Goal: Task Accomplishment & Management: Manage account settings

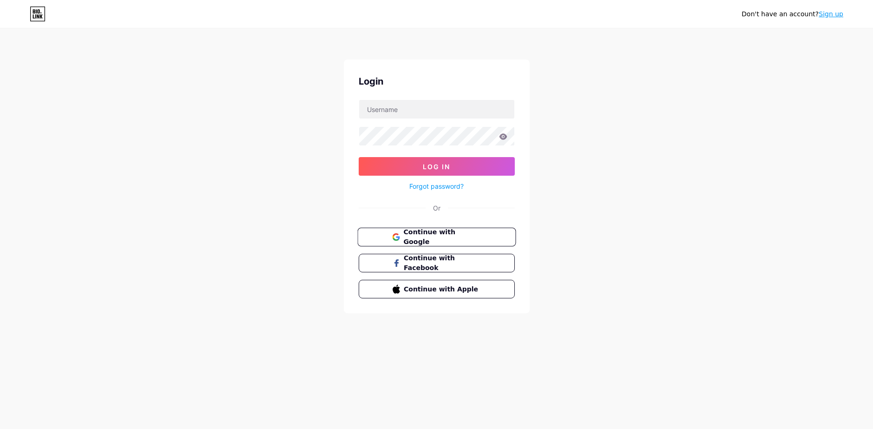
click at [430, 234] on span "Continue with Google" at bounding box center [442, 237] width 78 height 20
click at [447, 187] on link "Forgot password?" at bounding box center [436, 186] width 54 height 10
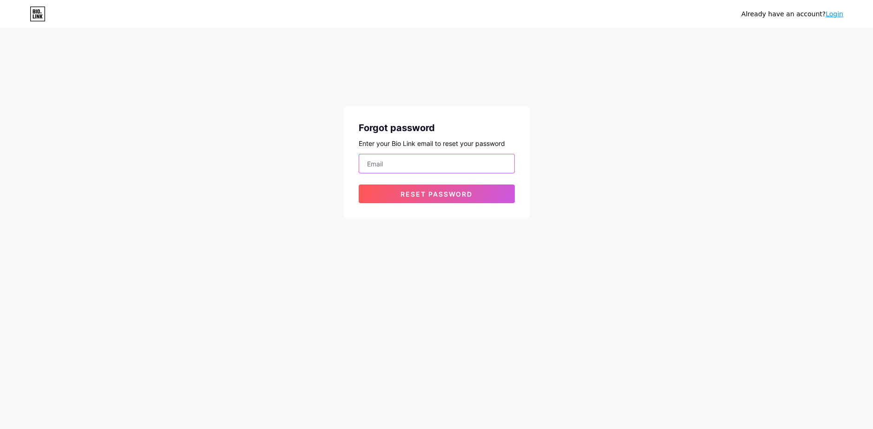
click at [422, 167] on input "email" at bounding box center [436, 163] width 155 height 19
type input "[EMAIL_ADDRESS][DOMAIN_NAME]"
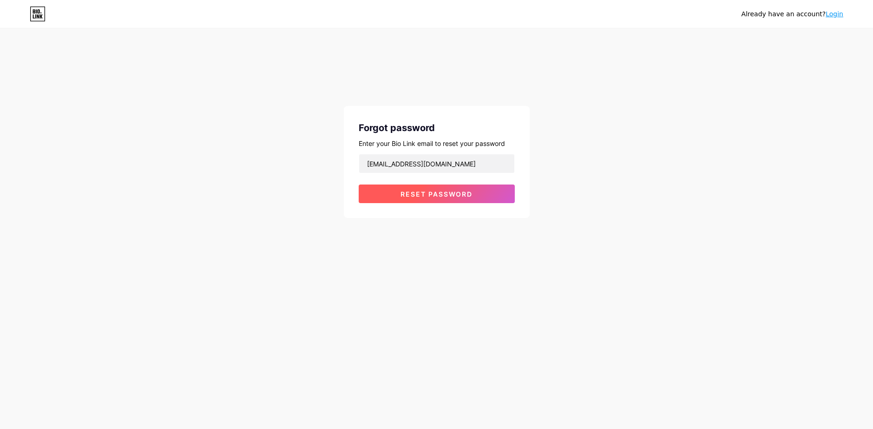
click at [435, 191] on span "Reset password" at bounding box center [437, 194] width 72 height 8
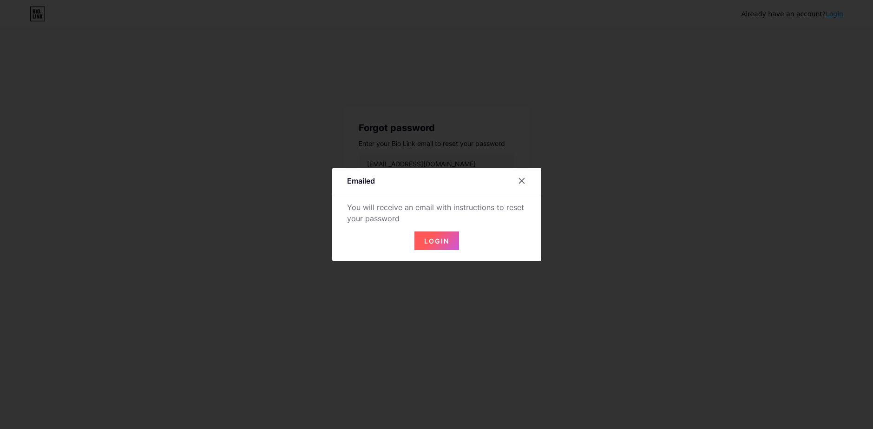
click at [433, 238] on span "Login" at bounding box center [436, 241] width 25 height 8
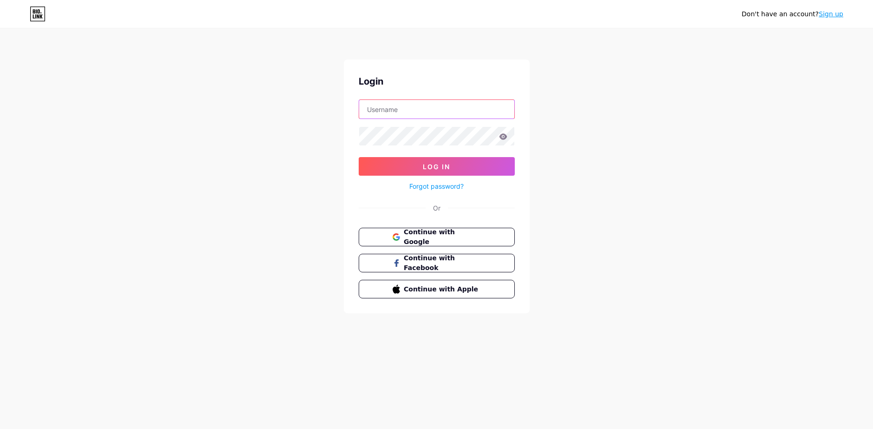
click at [406, 117] on input "text" at bounding box center [436, 109] width 155 height 19
click at [588, 106] on div "Don't have an account? Sign up Login Log In Forgot password? Or Continue with G…" at bounding box center [436, 171] width 873 height 343
click at [464, 110] on input "text" at bounding box center [436, 109] width 155 height 19
type input "[EMAIL_ADDRESS][DOMAIN_NAME]"
click at [501, 138] on icon at bounding box center [503, 136] width 8 height 6
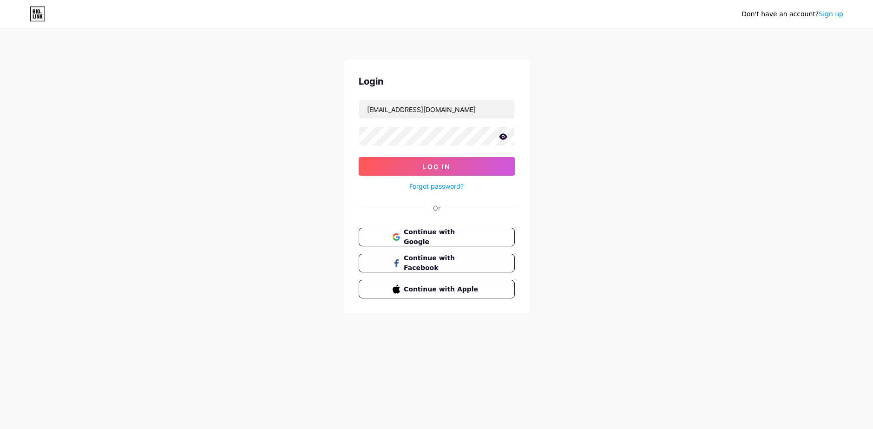
click at [502, 133] on icon at bounding box center [503, 136] width 8 height 7
click at [502, 133] on icon at bounding box center [502, 136] width 9 height 9
click at [451, 166] on button "Log In" at bounding box center [437, 166] width 156 height 19
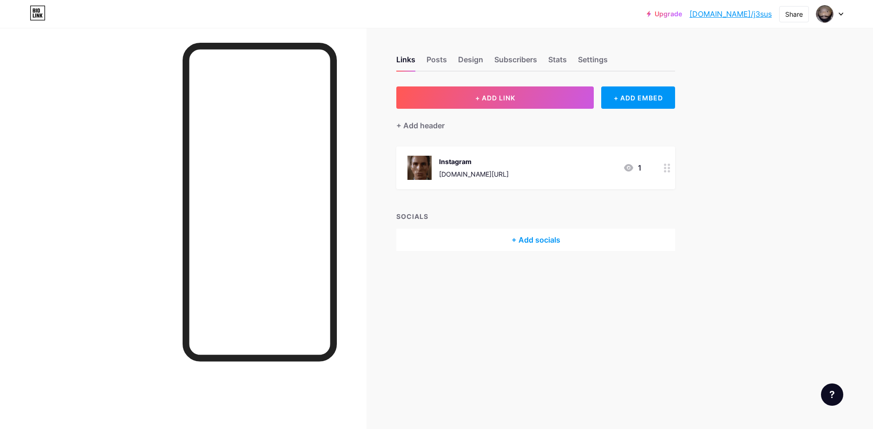
click at [490, 160] on div "Instagram" at bounding box center [474, 162] width 70 height 10
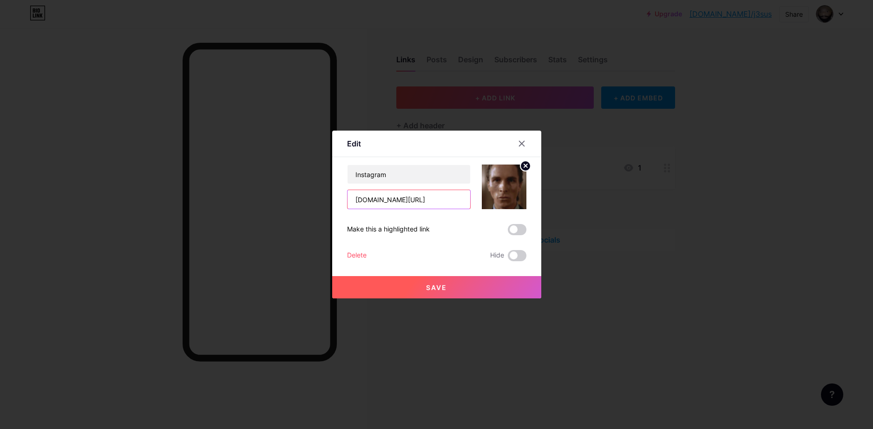
click at [416, 201] on input "[DOMAIN_NAME][URL]" at bounding box center [409, 199] width 123 height 19
click at [443, 199] on input "[DOMAIN_NAME][URL]" at bounding box center [409, 199] width 123 height 19
click at [417, 198] on input "[DOMAIN_NAME][URL]" at bounding box center [409, 199] width 123 height 19
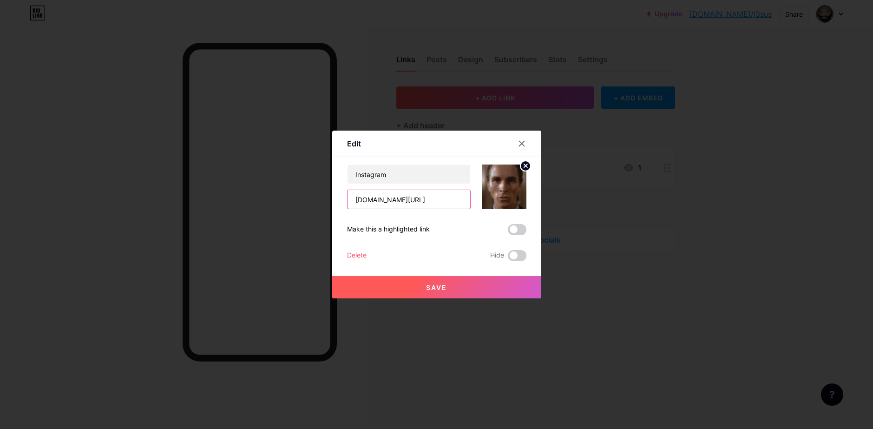
paste input "[URL][DOMAIN_NAME]"
drag, startPoint x: 371, startPoint y: 202, endPoint x: 322, endPoint y: 197, distance: 49.1
click at [322, 197] on div "Edit Content YouTube Play YouTube video without leaving your page. ADD Vimeo Pl…" at bounding box center [436, 214] width 873 height 429
type input "[DOMAIN_NAME][URL]"
click at [495, 189] on img at bounding box center [504, 187] width 45 height 45
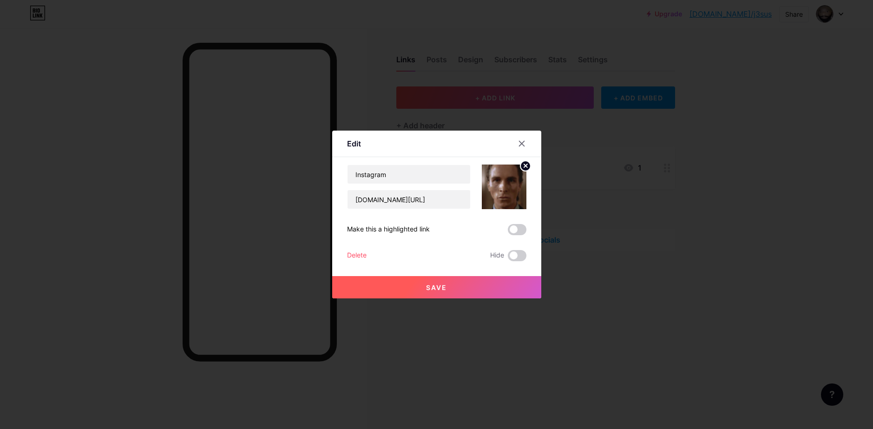
click at [523, 164] on circle at bounding box center [526, 166] width 10 height 10
click at [504, 180] on rect at bounding box center [502, 180] width 15 height 15
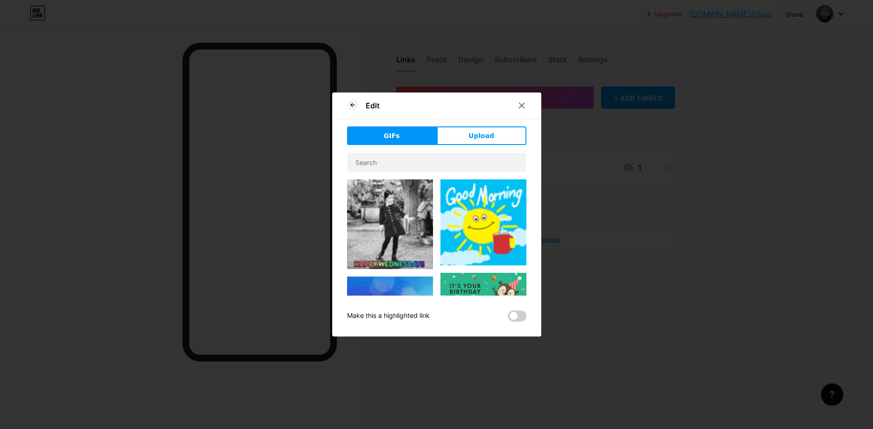
click at [478, 128] on button "Upload" at bounding box center [482, 135] width 90 height 19
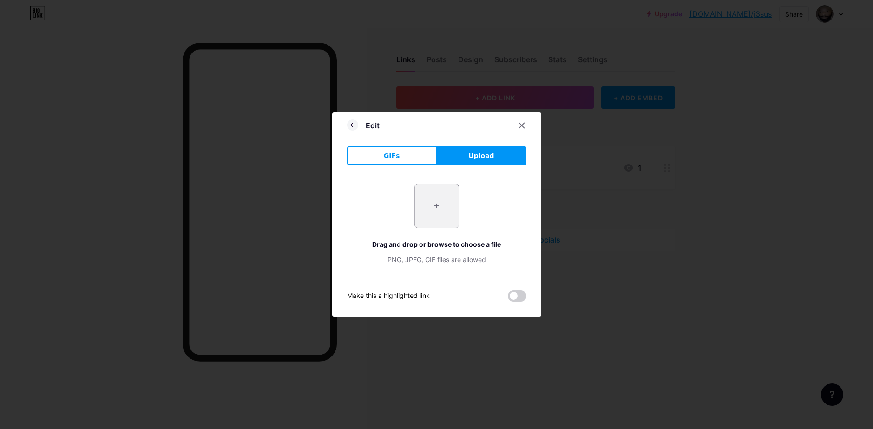
click at [437, 207] on input "file" at bounding box center [437, 206] width 44 height 44
type input "C:\fakepath\Screenshot [DATE] 121913.png"
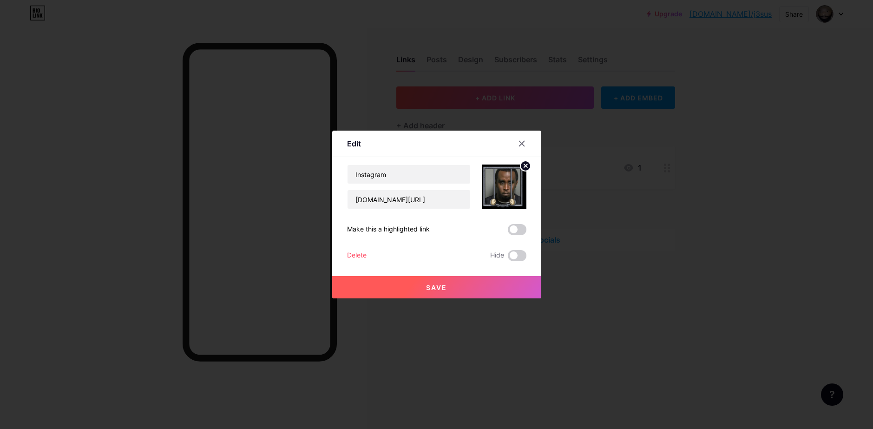
click at [424, 285] on button "Save" at bounding box center [436, 287] width 209 height 22
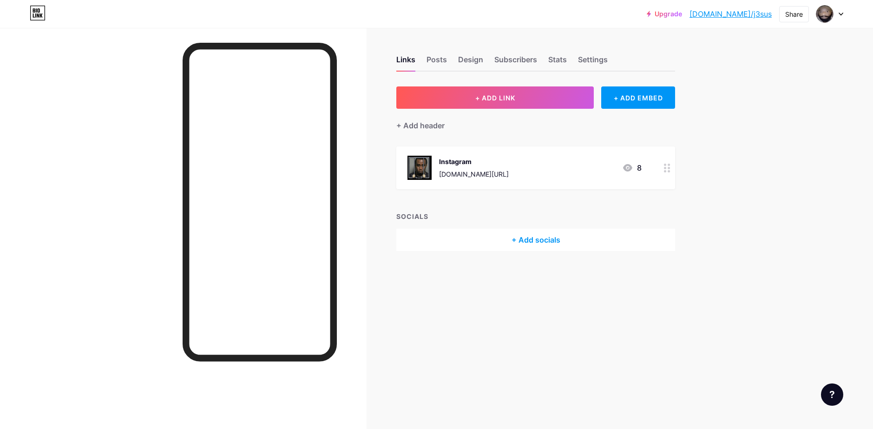
click at [531, 238] on div "+ Add socials" at bounding box center [535, 240] width 279 height 22
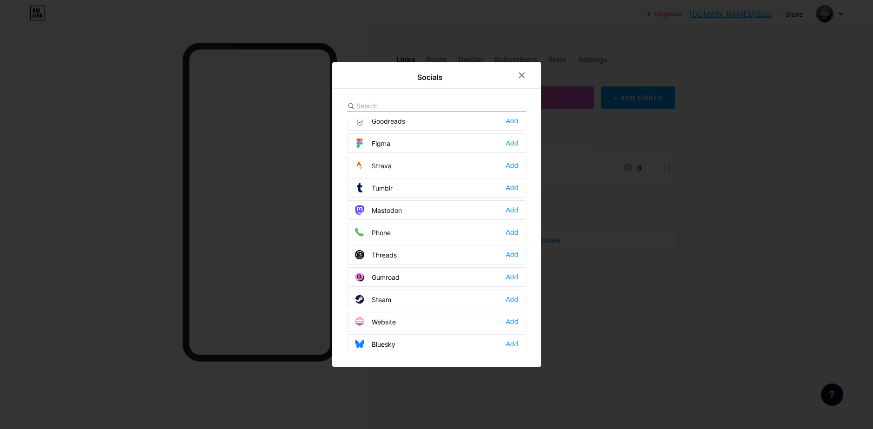
scroll to position [838, 0]
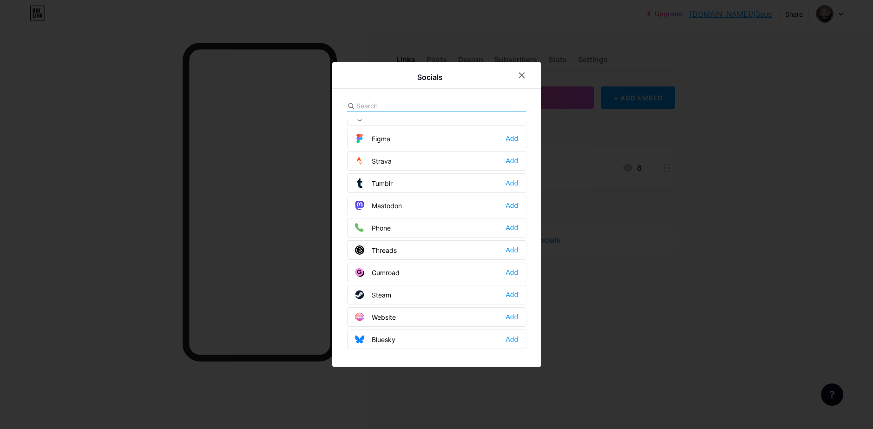
click at [381, 109] on input "text" at bounding box center [407, 106] width 103 height 10
click at [513, 298] on div "Add" at bounding box center [512, 294] width 13 height 9
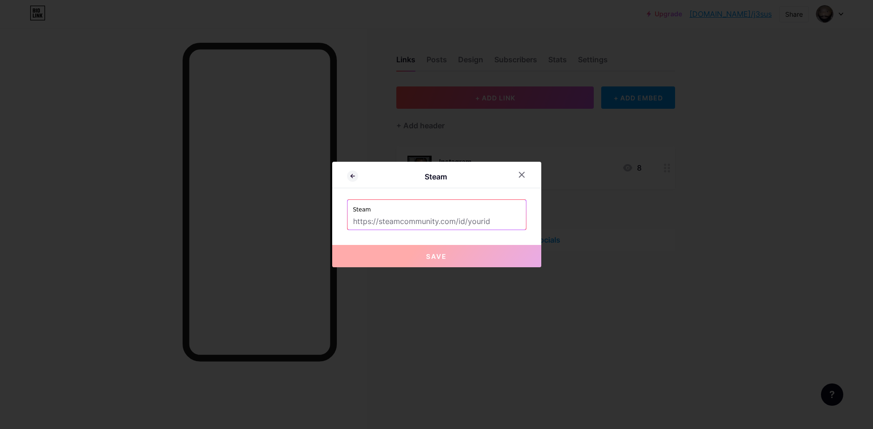
drag, startPoint x: 471, startPoint y: 222, endPoint x: 478, endPoint y: 217, distance: 8.6
click at [471, 222] on input "text" at bounding box center [436, 222] width 167 height 16
paste input "[URL][DOMAIN_NAME]"
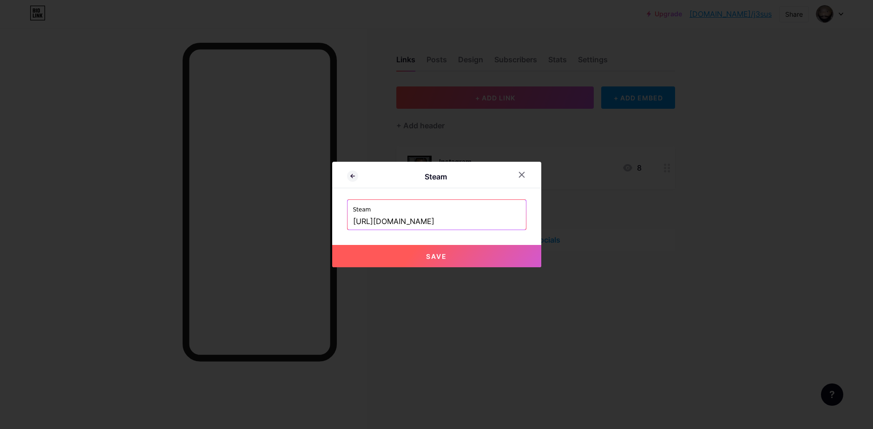
type input "[URL][DOMAIN_NAME]"
click at [425, 253] on button "Save" at bounding box center [436, 256] width 209 height 22
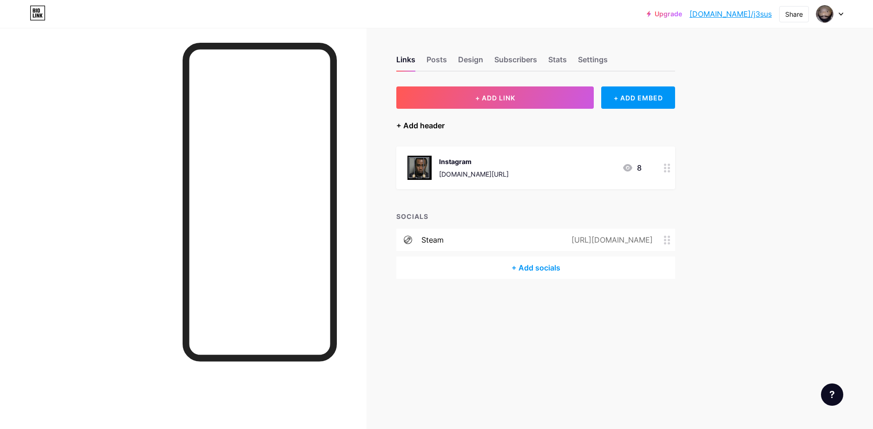
click at [422, 125] on div "+ Add header" at bounding box center [420, 125] width 48 height 11
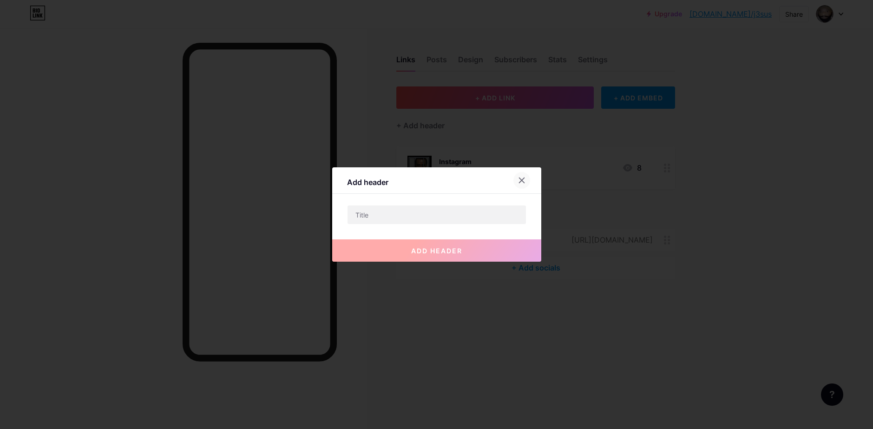
click at [521, 179] on icon at bounding box center [521, 180] width 7 height 7
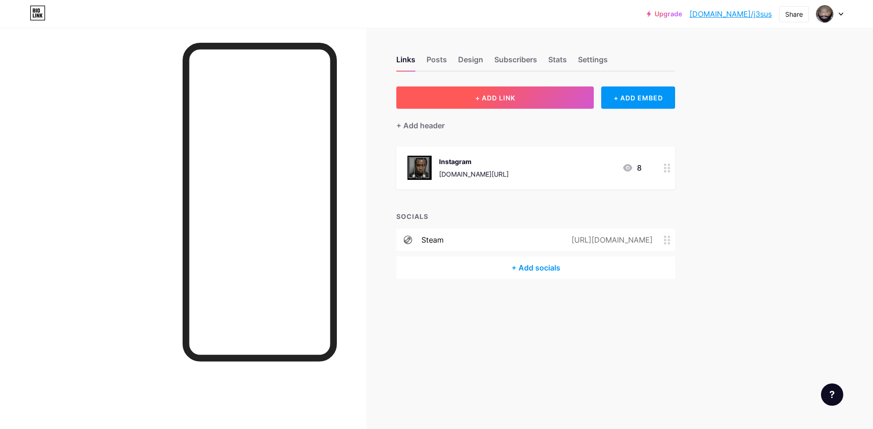
click at [484, 96] on span "+ ADD LINK" at bounding box center [495, 98] width 40 height 8
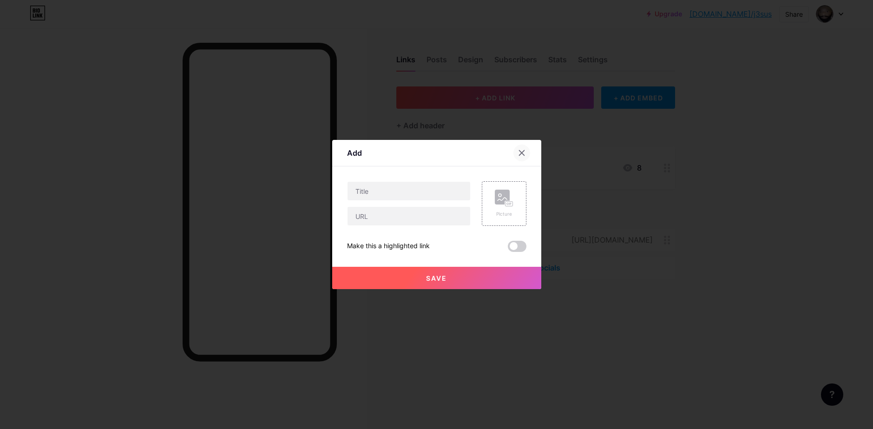
click at [515, 148] on div at bounding box center [522, 153] width 17 height 17
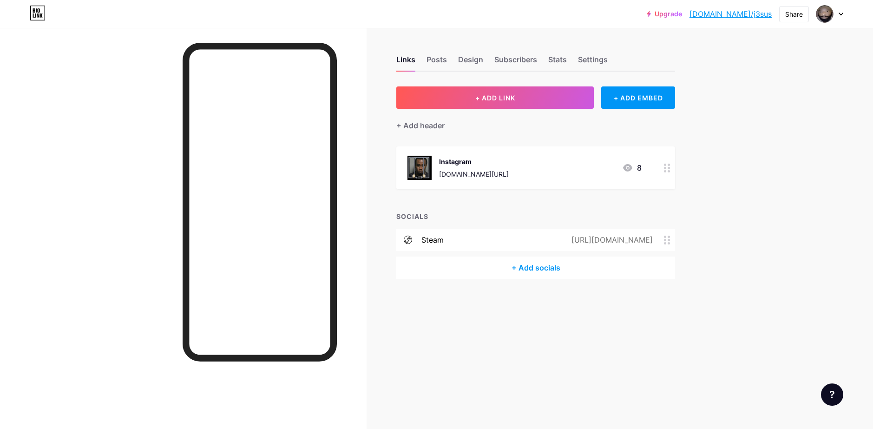
click at [669, 236] on icon at bounding box center [667, 240] width 7 height 9
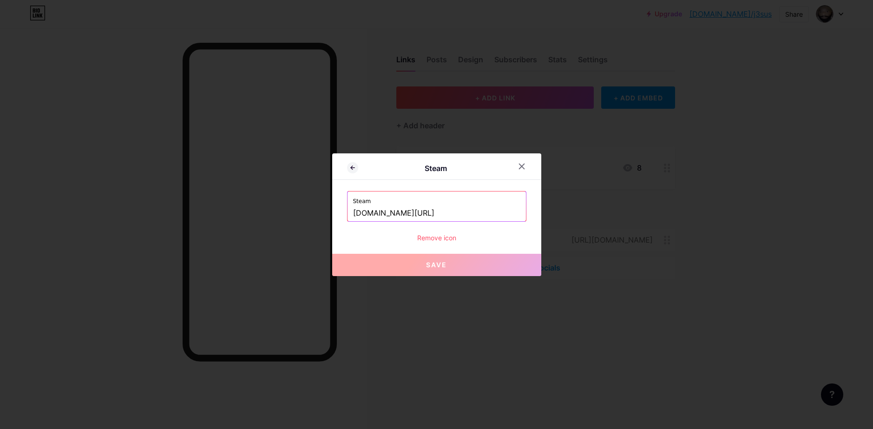
click at [445, 240] on div "Remove icon" at bounding box center [436, 238] width 179 height 10
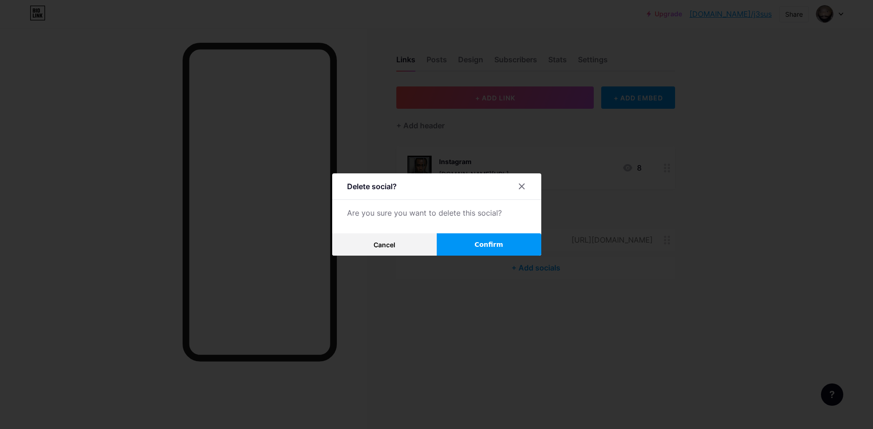
click at [465, 246] on button "Confirm" at bounding box center [489, 244] width 105 height 22
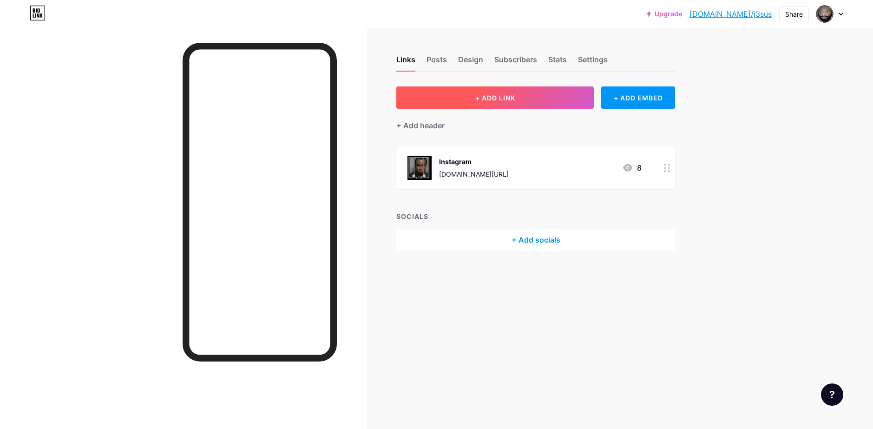
click at [504, 98] on span "+ ADD LINK" at bounding box center [495, 98] width 40 height 8
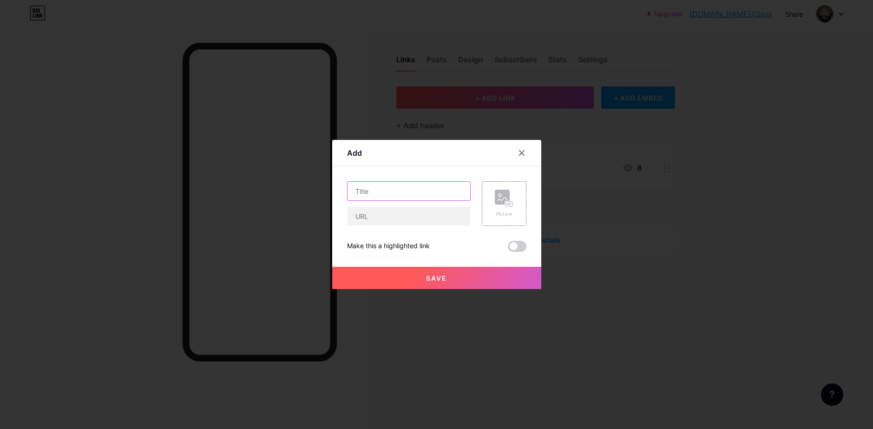
click at [366, 194] on input "text" at bounding box center [409, 191] width 123 height 19
type input "s"
type input "Steam"
click at [404, 222] on input "text" at bounding box center [409, 216] width 123 height 19
paste input "[URL][DOMAIN_NAME]"
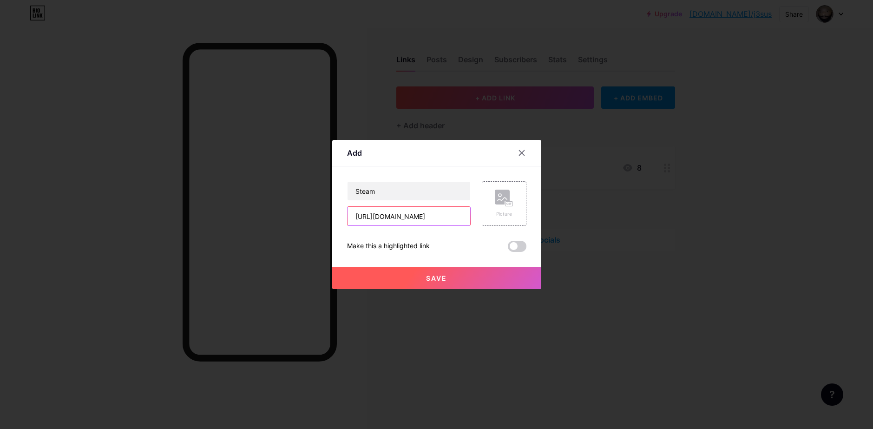
scroll to position [0, 46]
type input "[URL][DOMAIN_NAME]"
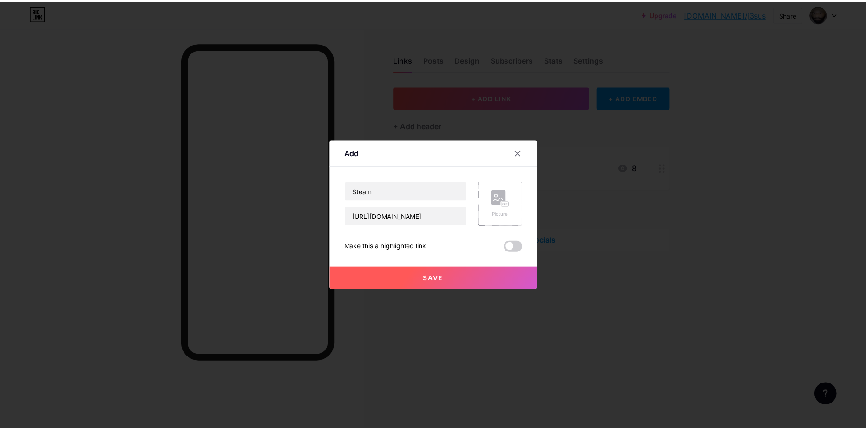
scroll to position [0, 0]
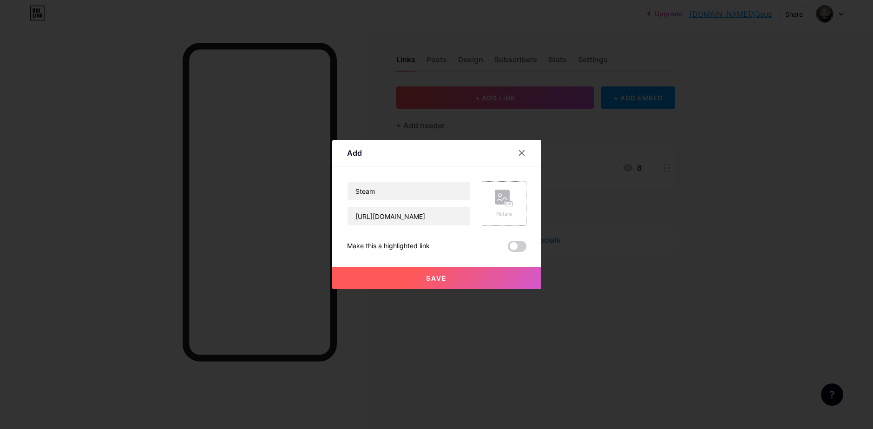
click at [505, 201] on rect at bounding box center [509, 204] width 8 height 6
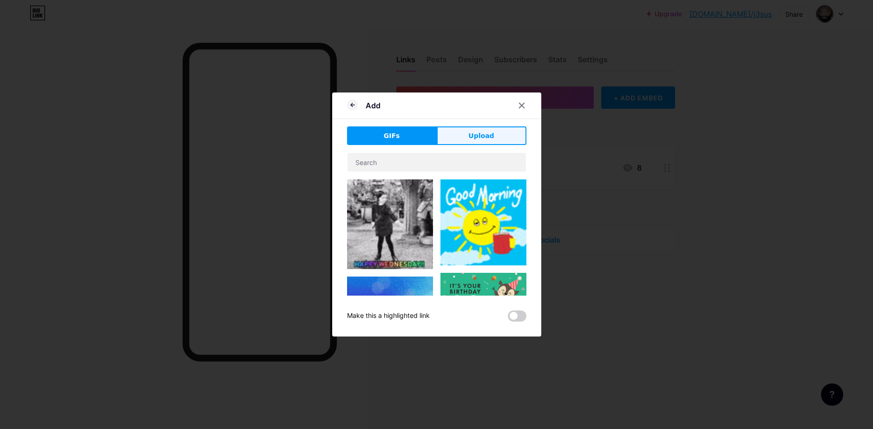
click at [490, 130] on button "Upload" at bounding box center [482, 135] width 90 height 19
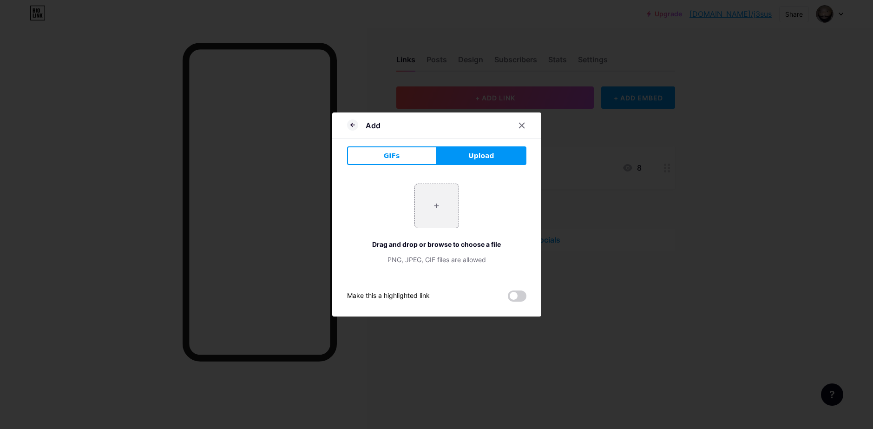
click at [479, 162] on button "Upload" at bounding box center [482, 155] width 90 height 19
click at [446, 201] on input "file" at bounding box center [437, 206] width 44 height 44
type input "C:\fakepath\nutjak-[PERSON_NAME].png"
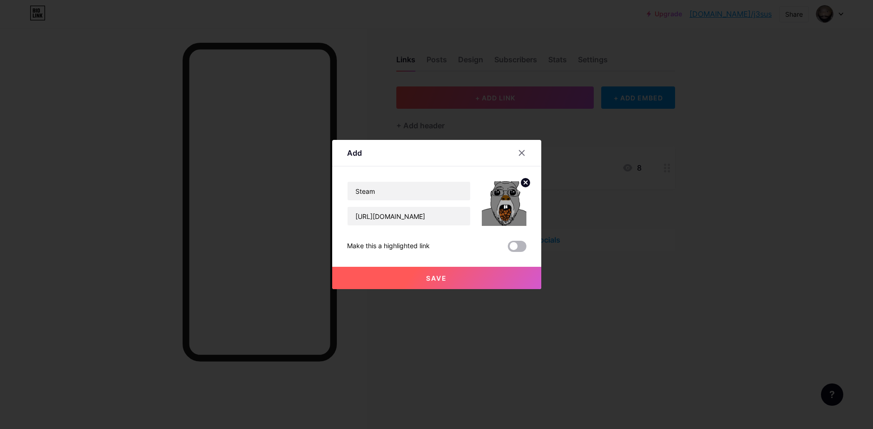
click at [519, 243] on span at bounding box center [517, 246] width 19 height 11
click at [508, 249] on input "checkbox" at bounding box center [508, 249] width 0 height 0
click at [514, 251] on span at bounding box center [517, 246] width 19 height 11
click at [508, 249] on input "checkbox" at bounding box center [508, 249] width 0 height 0
click at [416, 273] on button "Save" at bounding box center [436, 278] width 209 height 22
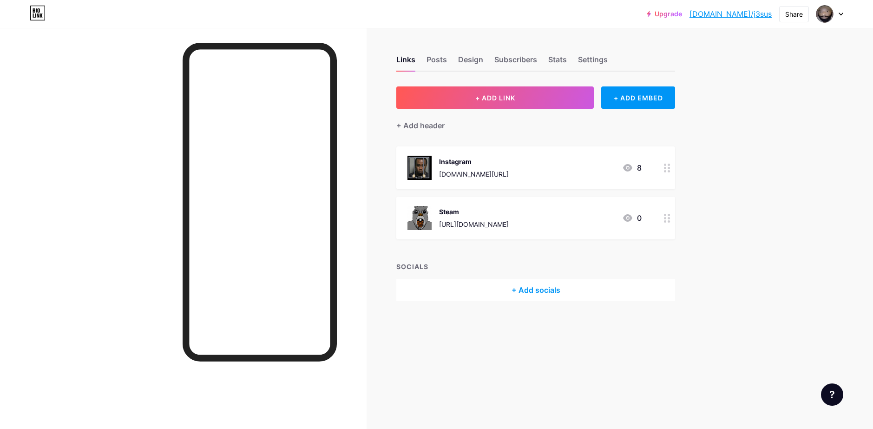
click at [666, 214] on circle at bounding box center [665, 215] width 2 height 2
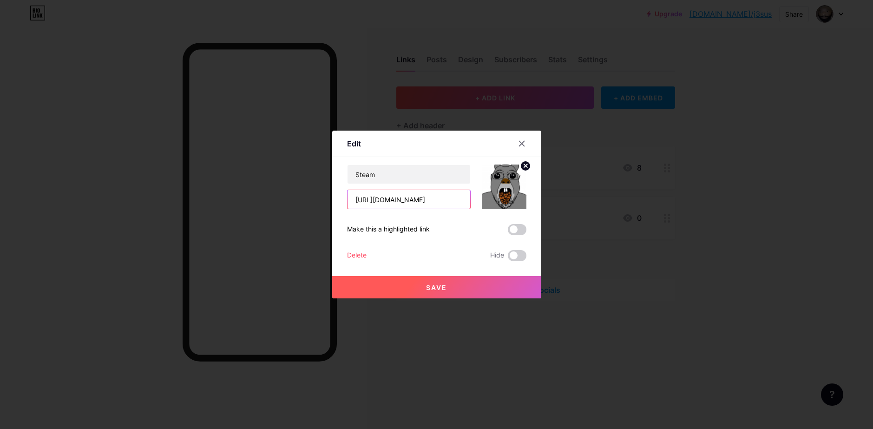
drag, startPoint x: 378, startPoint y: 200, endPoint x: 278, endPoint y: 198, distance: 99.9
click at [287, 198] on div "Edit Content YouTube Play YouTube video without leaving your page. ADD Vimeo Pl…" at bounding box center [436, 214] width 873 height 429
type input "[DOMAIN_NAME][URL]"
click at [522, 226] on span at bounding box center [517, 229] width 19 height 11
click at [508, 232] on input "checkbox" at bounding box center [508, 232] width 0 height 0
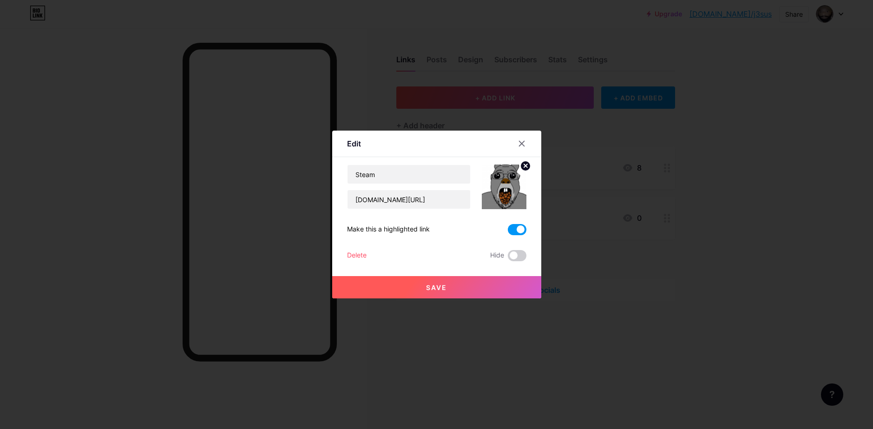
click at [449, 288] on button "Save" at bounding box center [436, 287] width 209 height 22
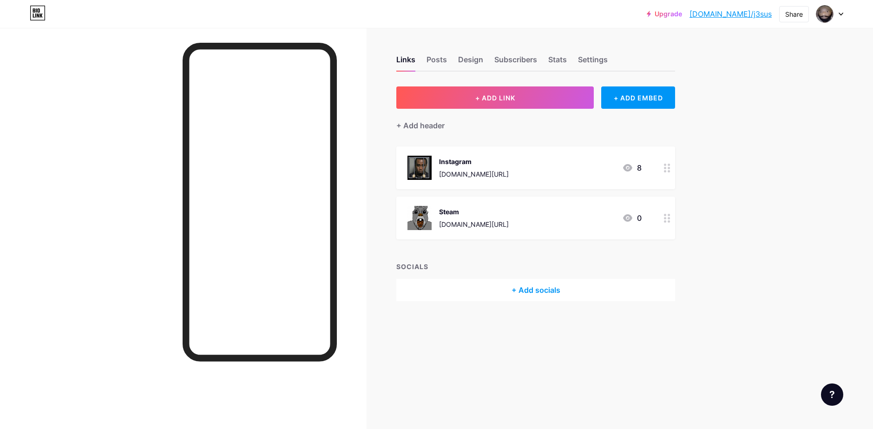
click at [666, 218] on circle at bounding box center [665, 218] width 2 height 2
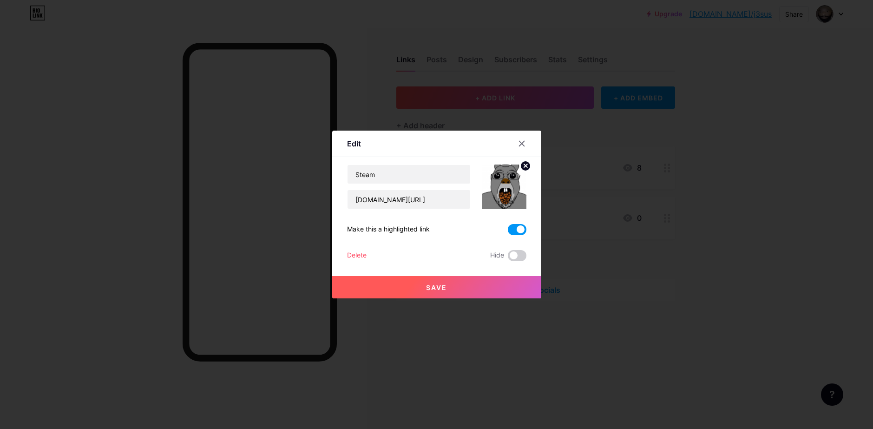
click at [521, 237] on div "Steam [DOMAIN_NAME][URL] Make this a highlighted link Delete Hide Save" at bounding box center [436, 213] width 179 height 97
click at [521, 233] on span at bounding box center [517, 229] width 19 height 11
click at [508, 232] on input "checkbox" at bounding box center [508, 232] width 0 height 0
click at [465, 282] on button "Save" at bounding box center [436, 287] width 209 height 22
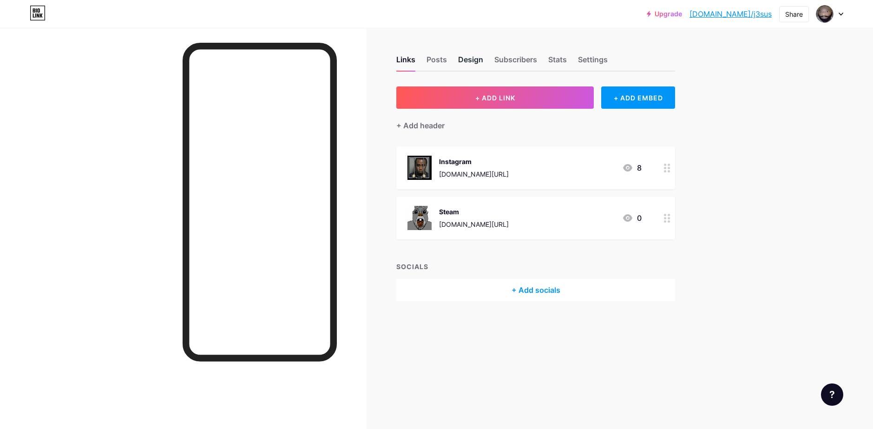
click at [475, 60] on div "Design" at bounding box center [470, 62] width 25 height 17
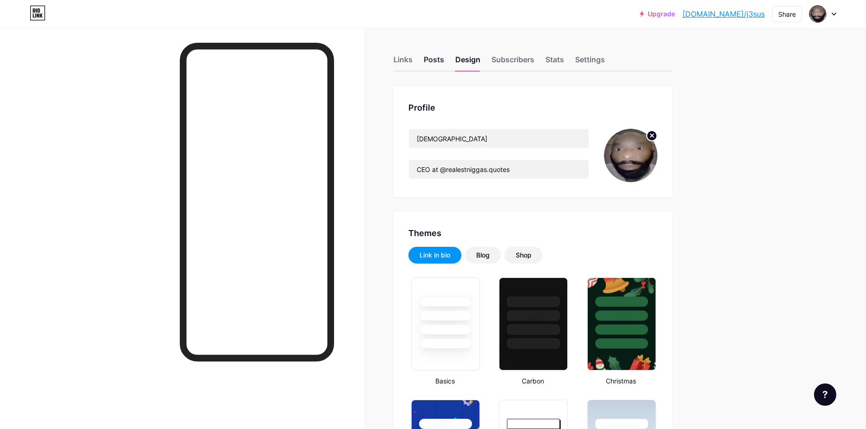
type input "#000000"
type input "#ffffff"
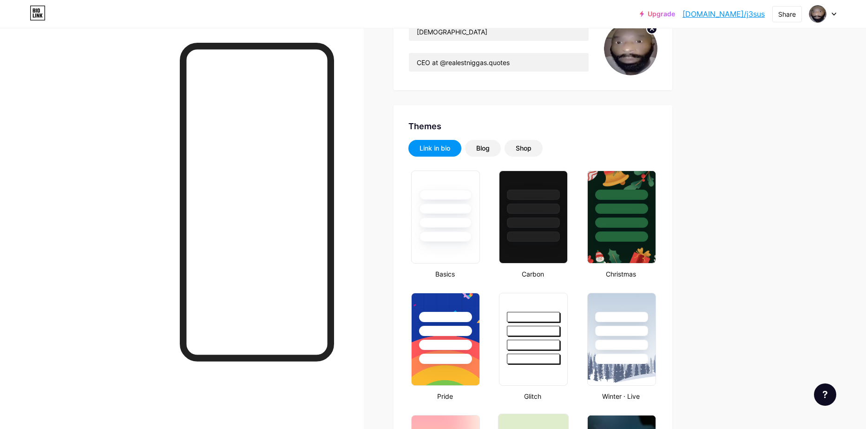
scroll to position [93, 0]
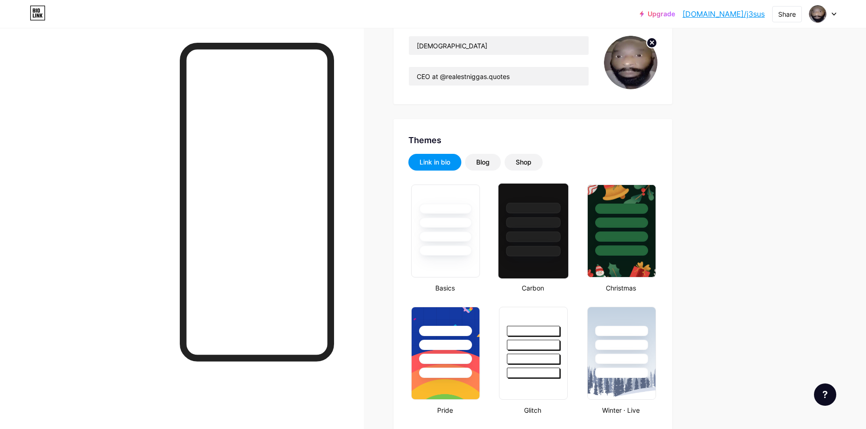
click at [530, 211] on div at bounding box center [533, 208] width 54 height 11
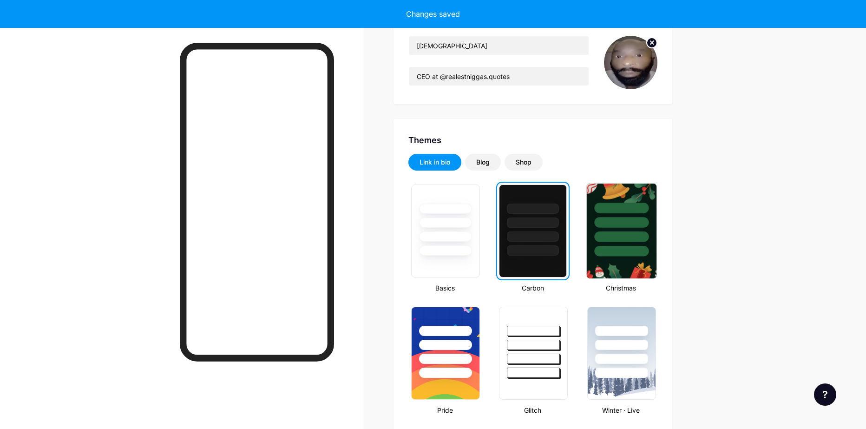
click at [617, 225] on div at bounding box center [621, 222] width 54 height 11
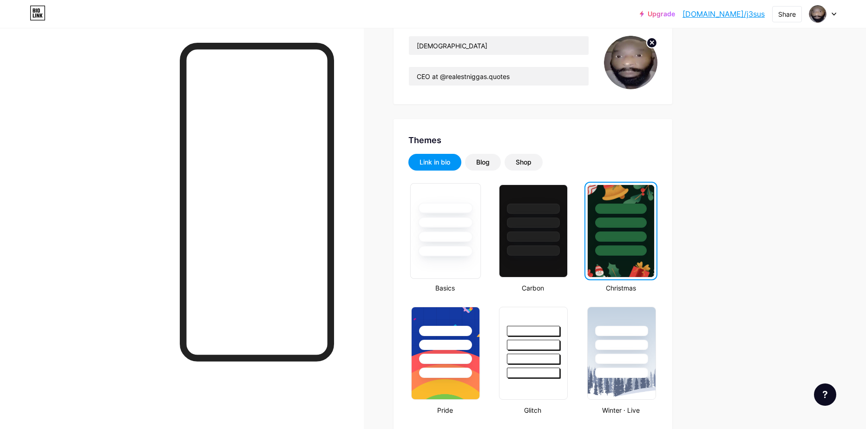
click at [442, 231] on div at bounding box center [446, 220] width 70 height 73
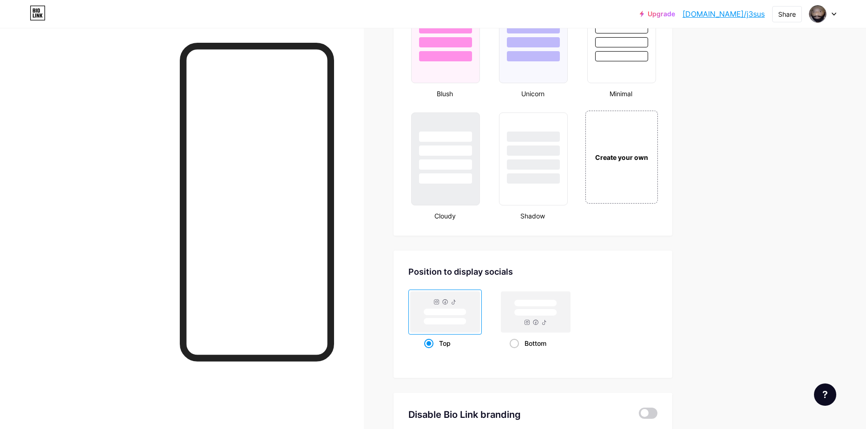
scroll to position [1022, 0]
click at [618, 161] on div "Create your own" at bounding box center [621, 155] width 75 height 96
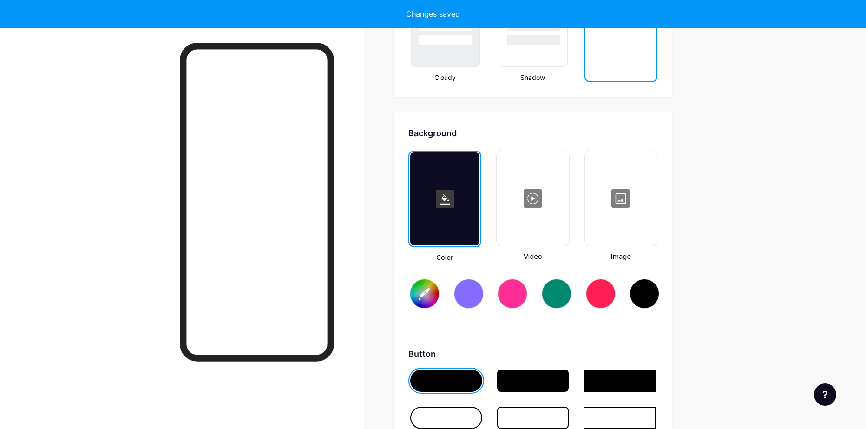
type input "#ffffff"
type input "#000000"
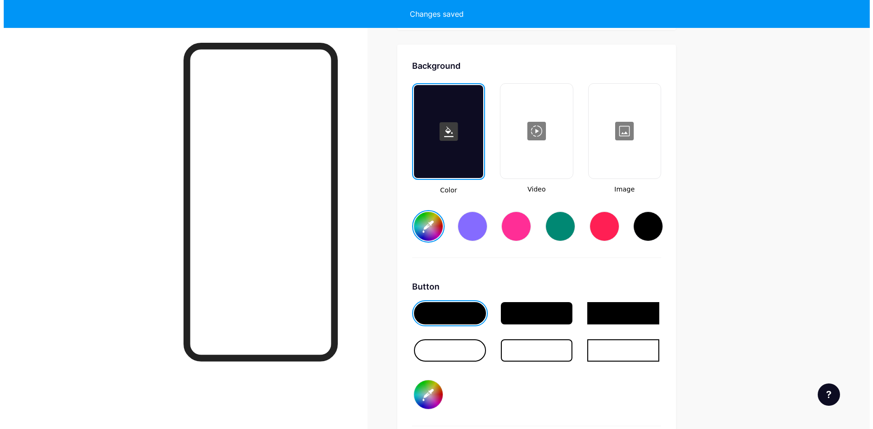
scroll to position [1234, 0]
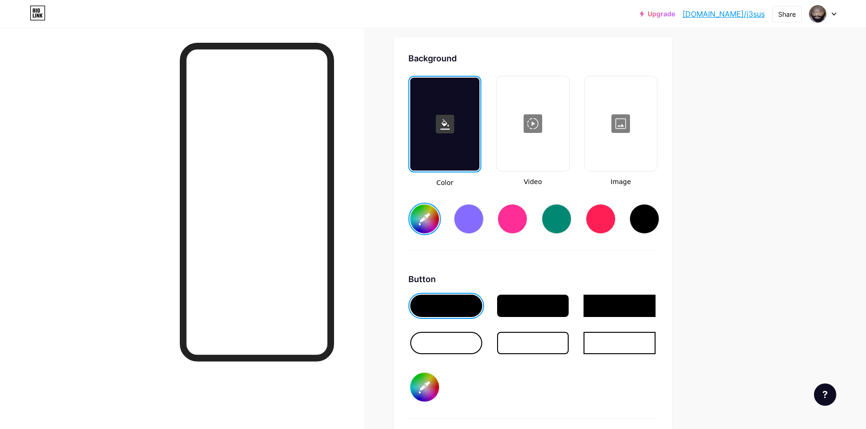
click at [536, 125] on div at bounding box center [533, 123] width 70 height 93
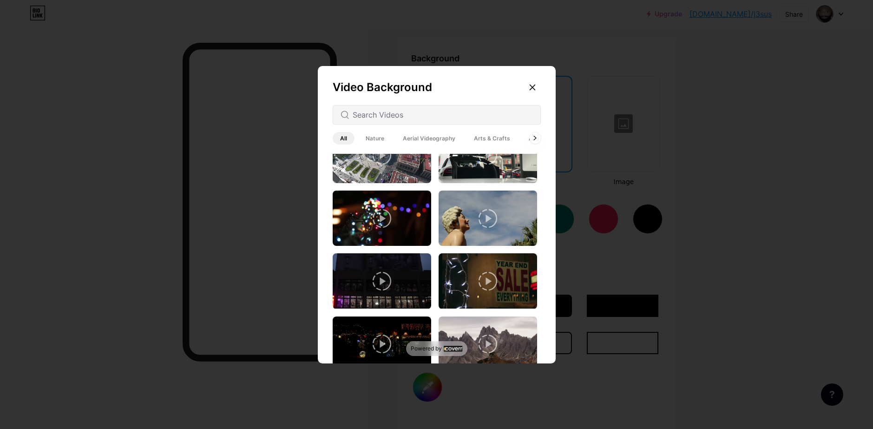
scroll to position [93, 0]
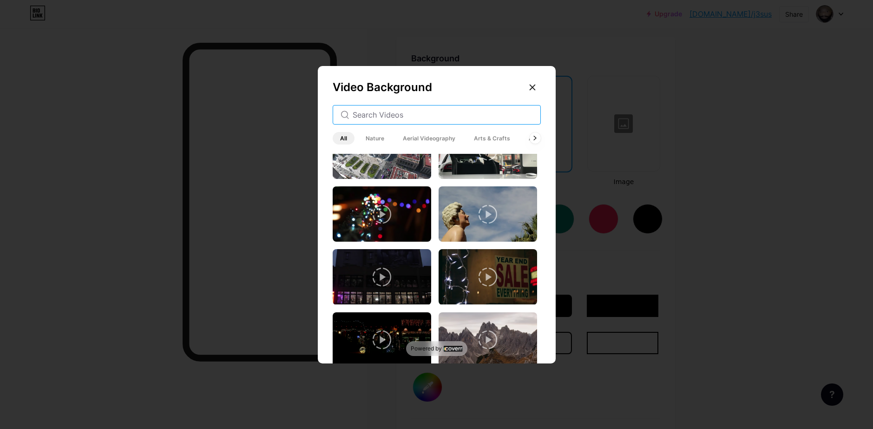
click at [424, 116] on input "text" at bounding box center [443, 114] width 180 height 11
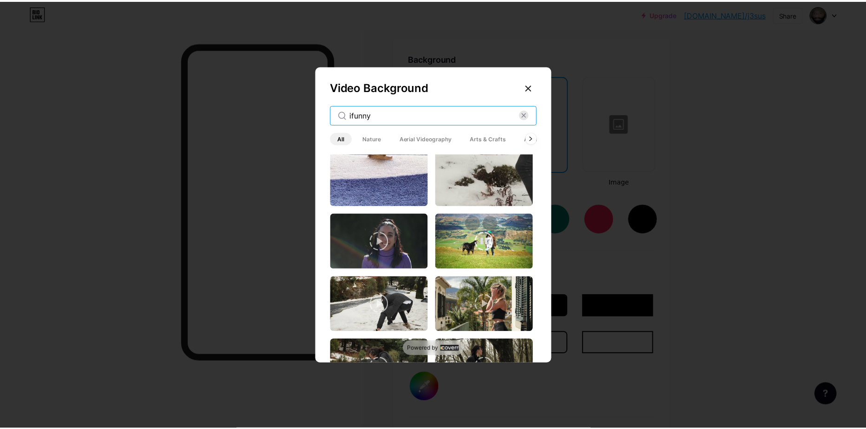
scroll to position [186, 0]
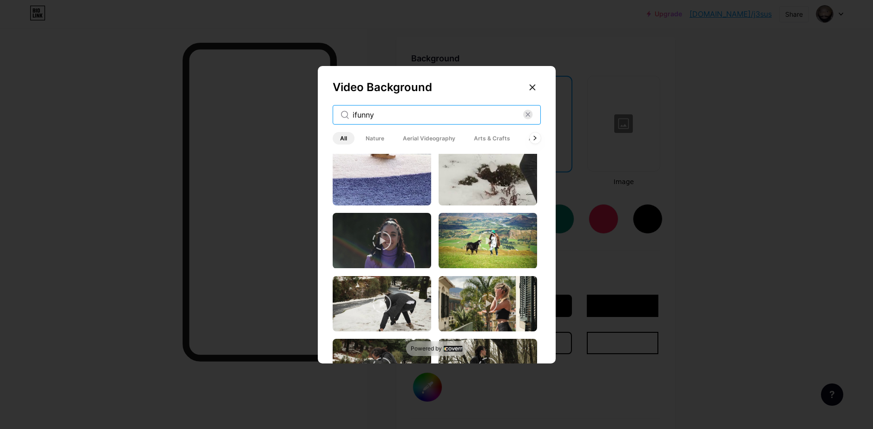
type input "ifunny"
click at [523, 86] on div "Video Background ifunny All Nature Aerial Videography Arts & Crafts Architectur…" at bounding box center [437, 217] width 238 height 302
click at [526, 87] on div at bounding box center [532, 87] width 17 height 17
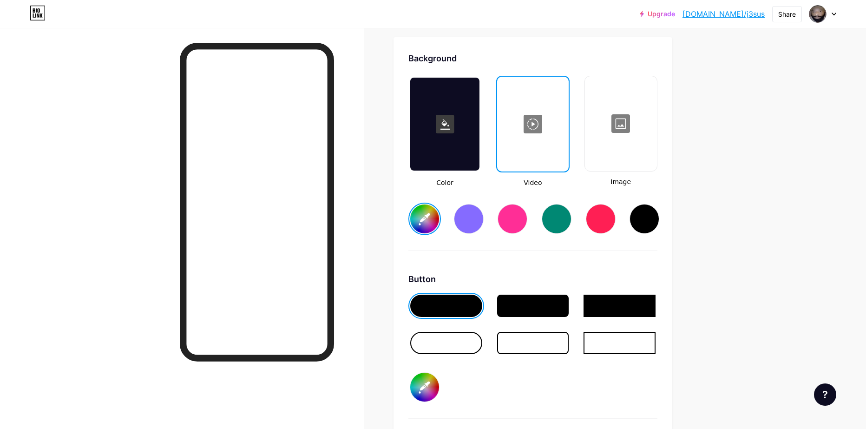
click at [623, 123] on div at bounding box center [621, 123] width 70 height 93
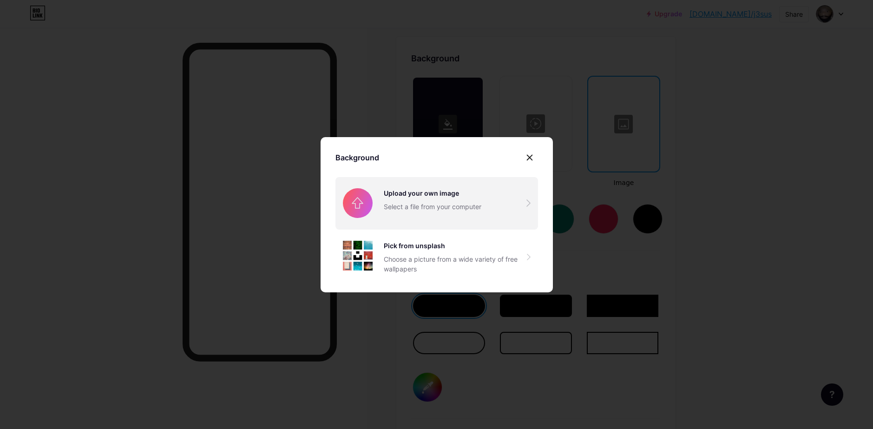
click at [428, 191] on input "file" at bounding box center [437, 203] width 203 height 52
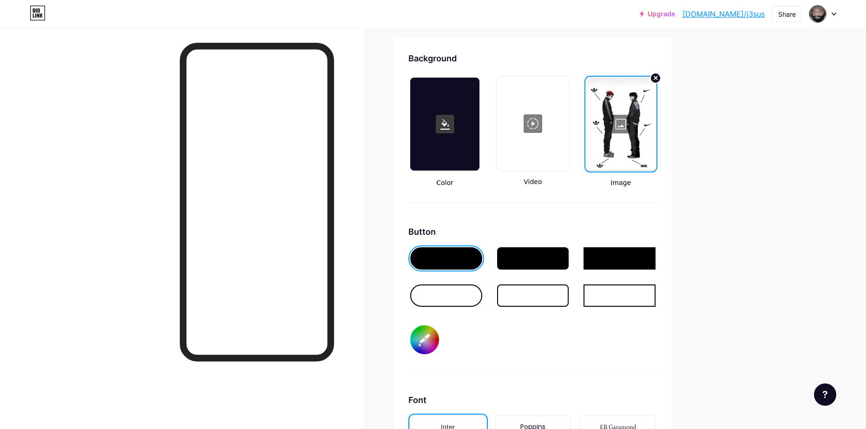
click at [468, 300] on div at bounding box center [446, 295] width 72 height 22
click at [546, 295] on div at bounding box center [533, 295] width 72 height 22
click at [633, 259] on div at bounding box center [620, 258] width 72 height 22
click at [634, 126] on div at bounding box center [621, 124] width 69 height 93
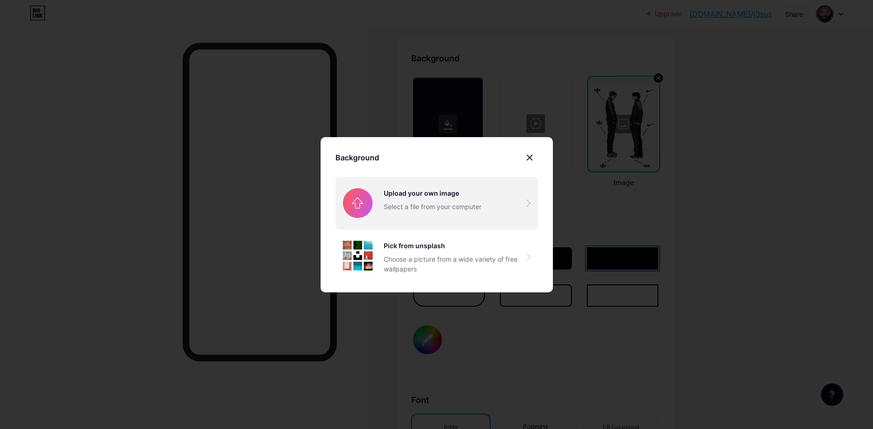
click at [427, 194] on input "file" at bounding box center [437, 203] width 203 height 52
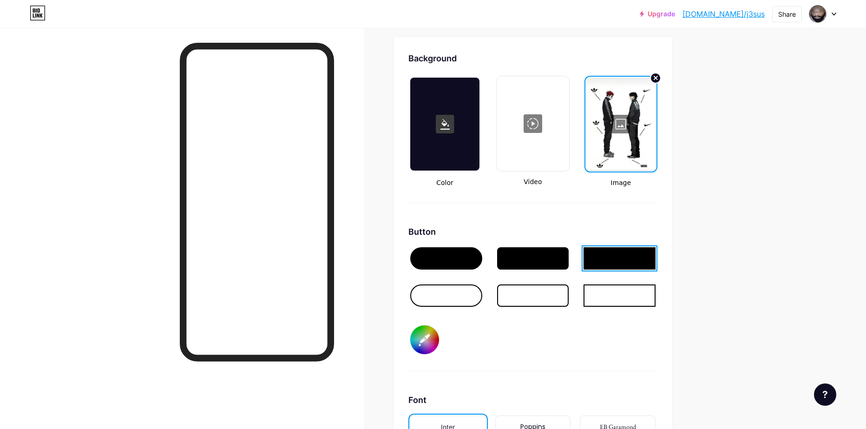
click at [625, 127] on div at bounding box center [621, 124] width 69 height 93
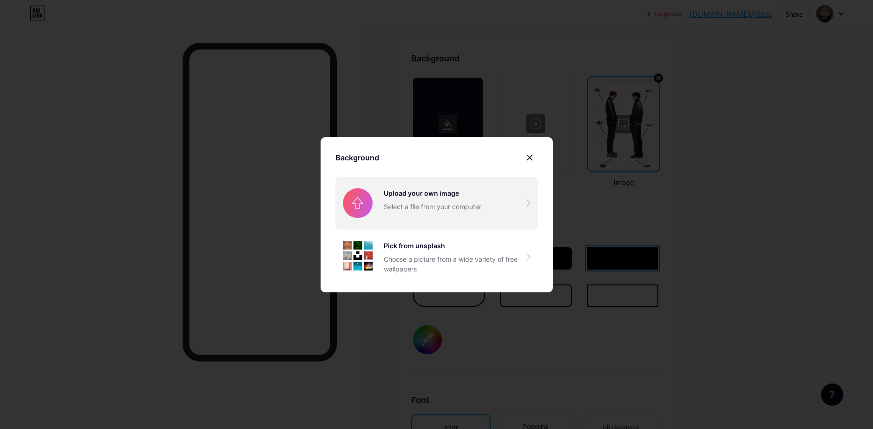
click at [423, 193] on input "file" at bounding box center [437, 203] width 203 height 52
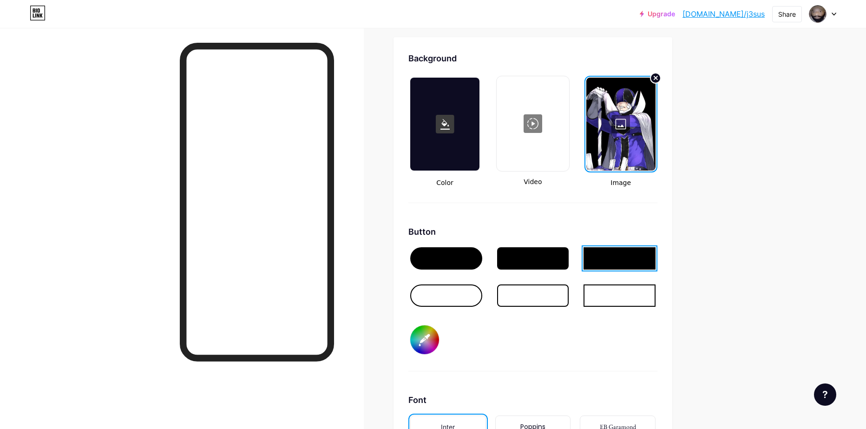
click at [646, 135] on div at bounding box center [621, 124] width 69 height 93
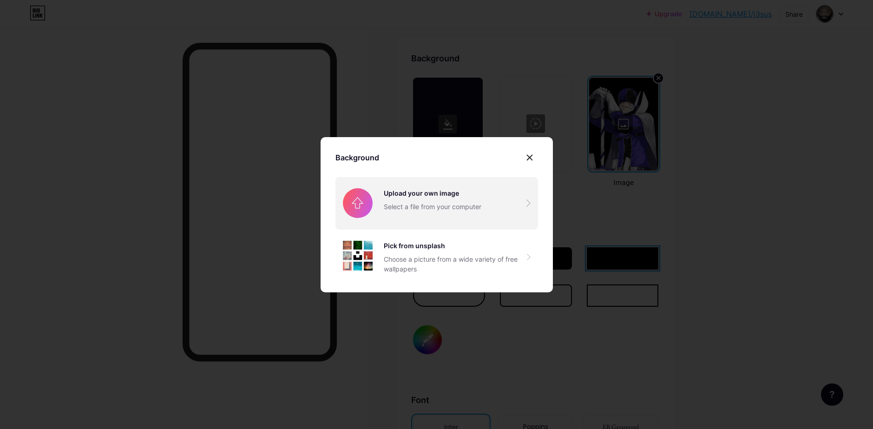
click at [425, 192] on input "file" at bounding box center [437, 203] width 203 height 52
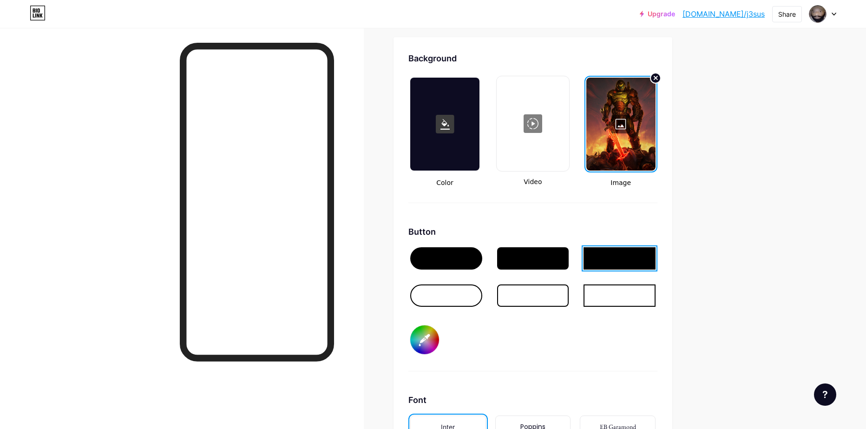
click at [620, 118] on div at bounding box center [621, 124] width 69 height 93
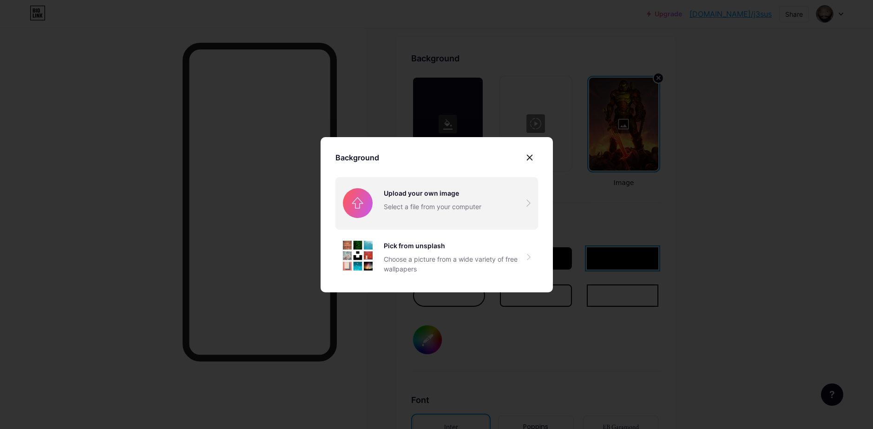
click at [450, 208] on input "file" at bounding box center [437, 203] width 203 height 52
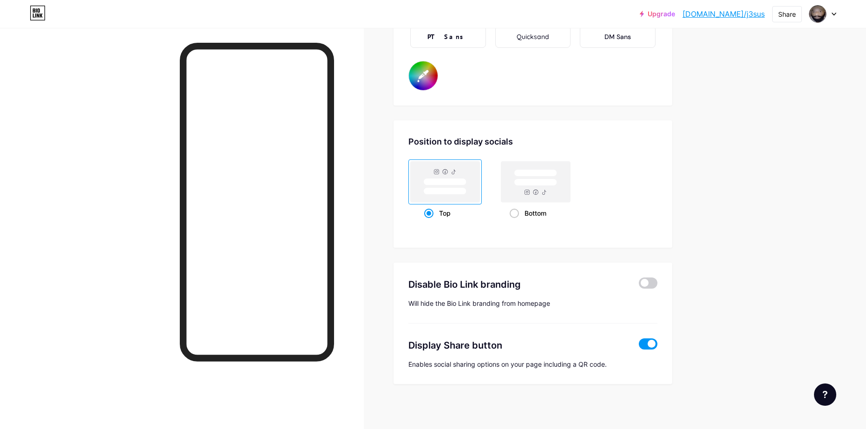
scroll to position [1700, 0]
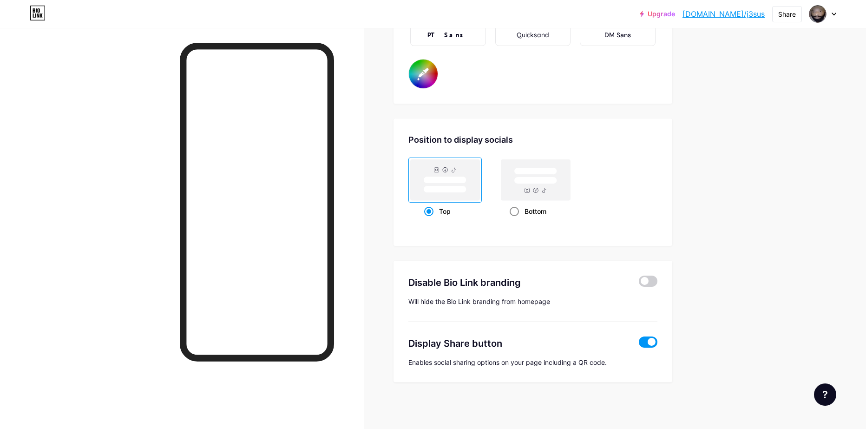
click at [549, 175] on rect at bounding box center [535, 171] width 43 height 7
click at [516, 220] on input "Bottom" at bounding box center [513, 223] width 6 height 6
radio input "true"
click at [475, 174] on rect at bounding box center [444, 179] width 69 height 41
click at [430, 220] on input "Top" at bounding box center [427, 223] width 6 height 6
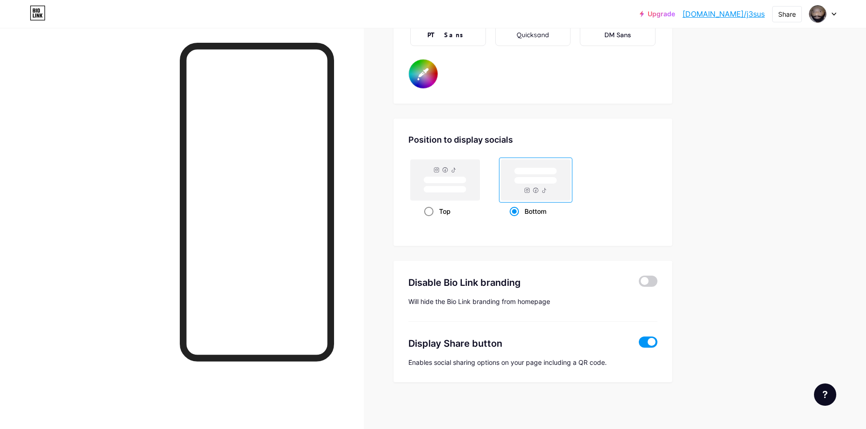
radio input "true"
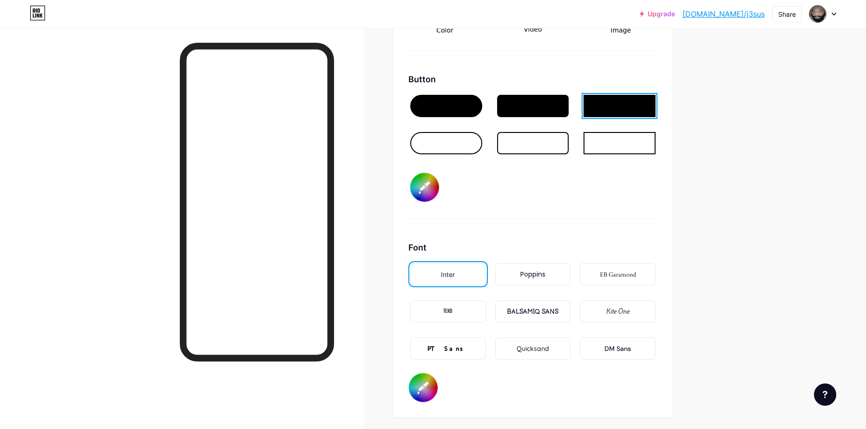
scroll to position [1421, 0]
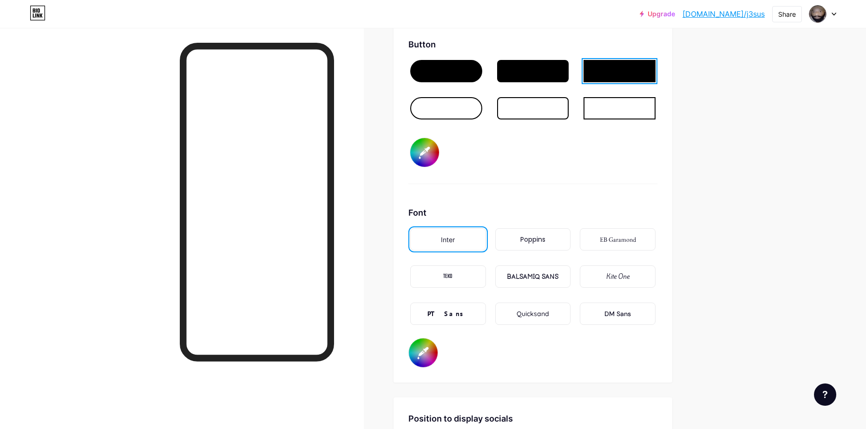
click at [531, 244] on div "Poppins" at bounding box center [533, 240] width 25 height 10
click at [477, 316] on div "PT Sans" at bounding box center [448, 314] width 76 height 22
click at [545, 238] on div "Poppins" at bounding box center [533, 240] width 25 height 10
click at [614, 282] on div "Kite One" at bounding box center [618, 276] width 76 height 22
click at [544, 310] on div "Quicksand" at bounding box center [533, 314] width 33 height 10
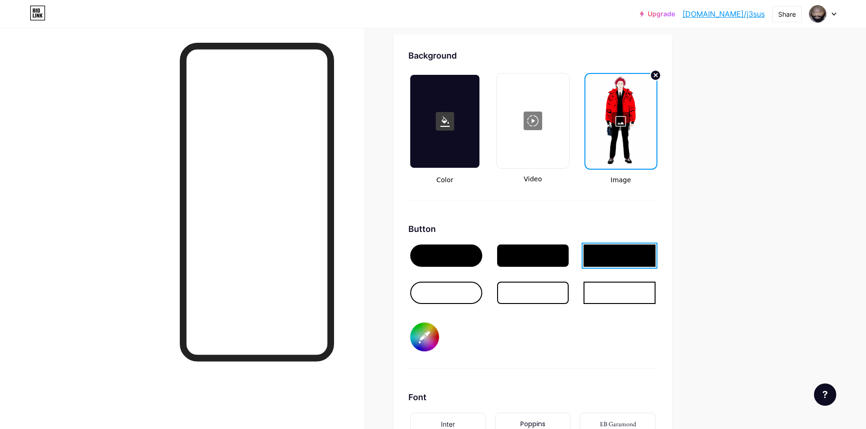
scroll to position [1235, 0]
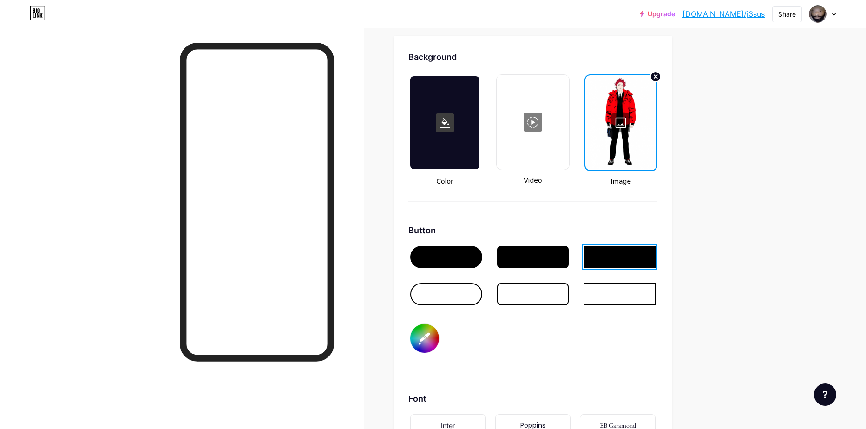
click at [453, 262] on div at bounding box center [446, 257] width 72 height 22
click at [618, 142] on div at bounding box center [621, 122] width 69 height 93
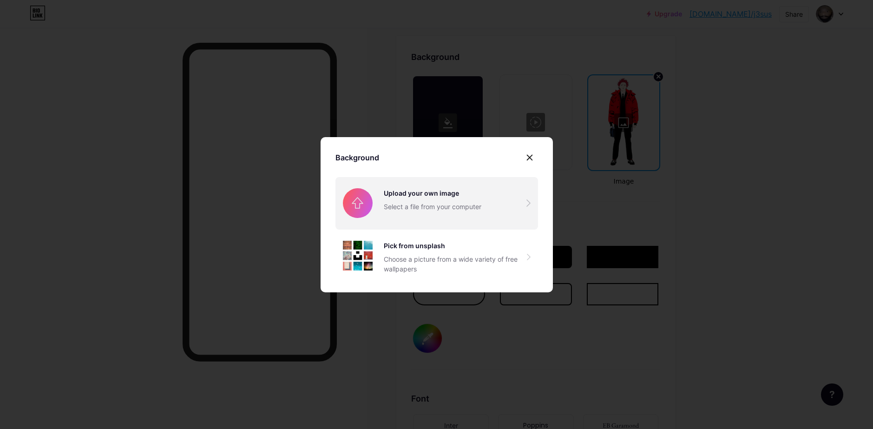
click at [446, 203] on input "file" at bounding box center [437, 203] width 203 height 52
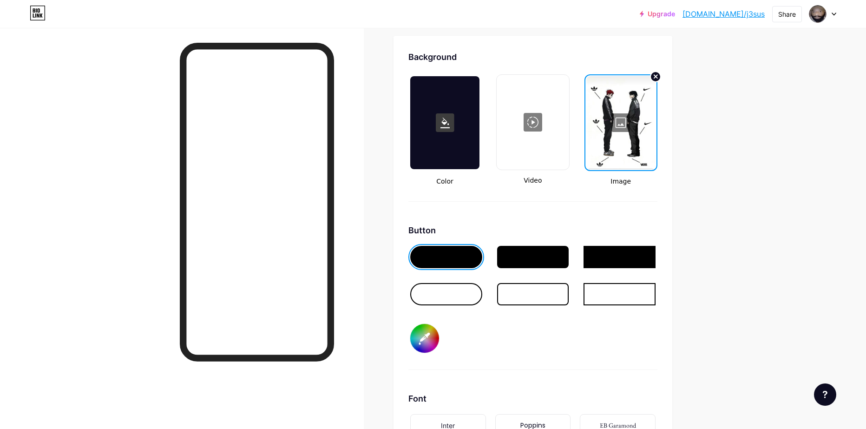
click at [610, 118] on div at bounding box center [621, 122] width 69 height 93
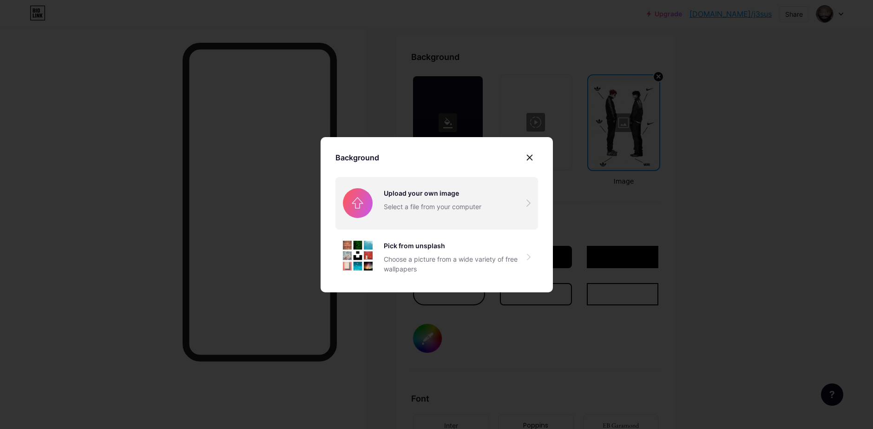
click at [400, 205] on input "file" at bounding box center [437, 203] width 203 height 52
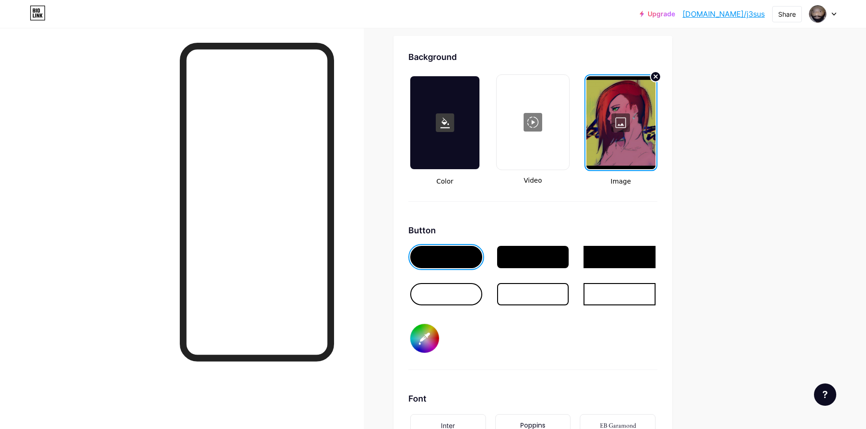
click at [622, 122] on div at bounding box center [621, 122] width 69 height 93
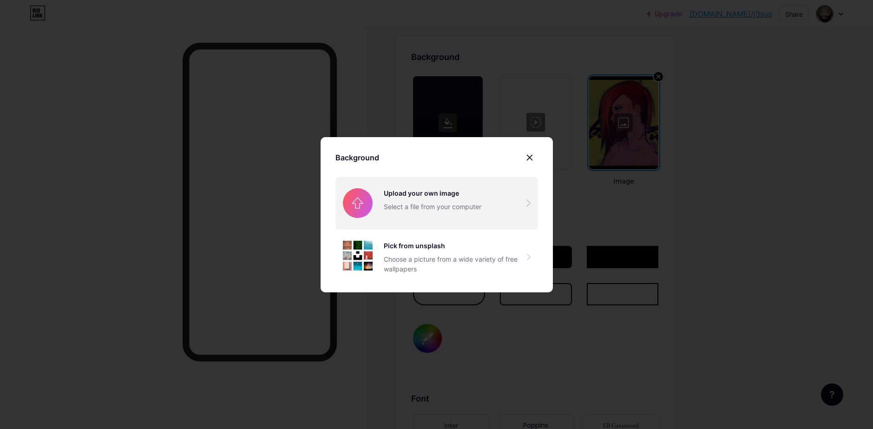
click at [442, 198] on input "file" at bounding box center [437, 203] width 203 height 52
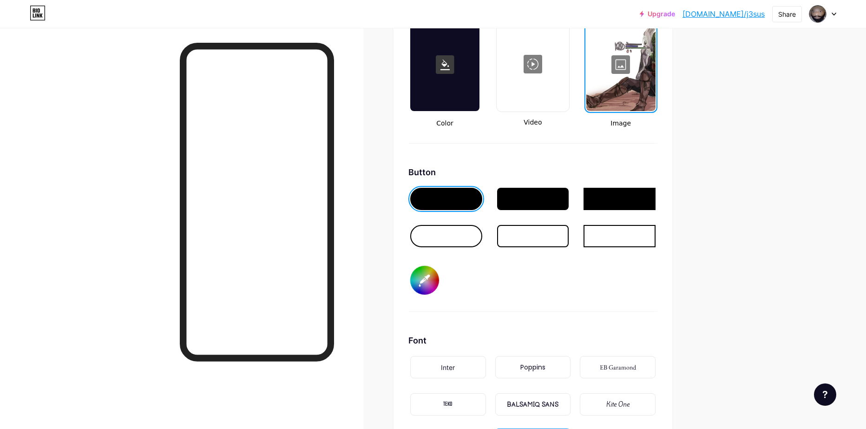
scroll to position [1282, 0]
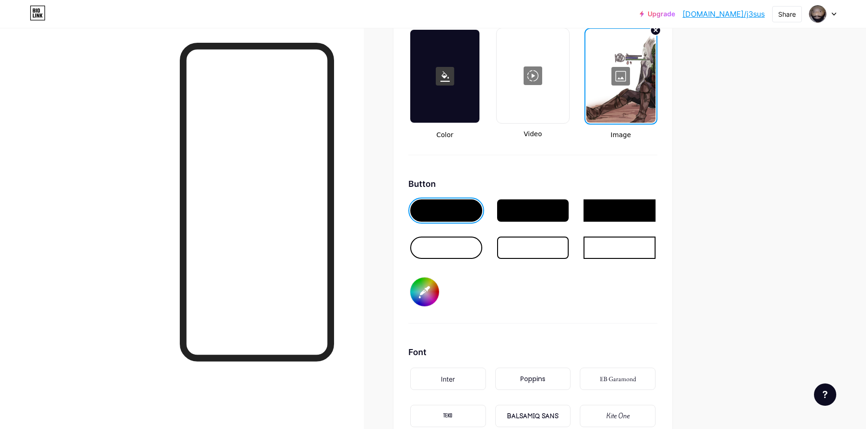
click at [612, 105] on div at bounding box center [621, 76] width 69 height 93
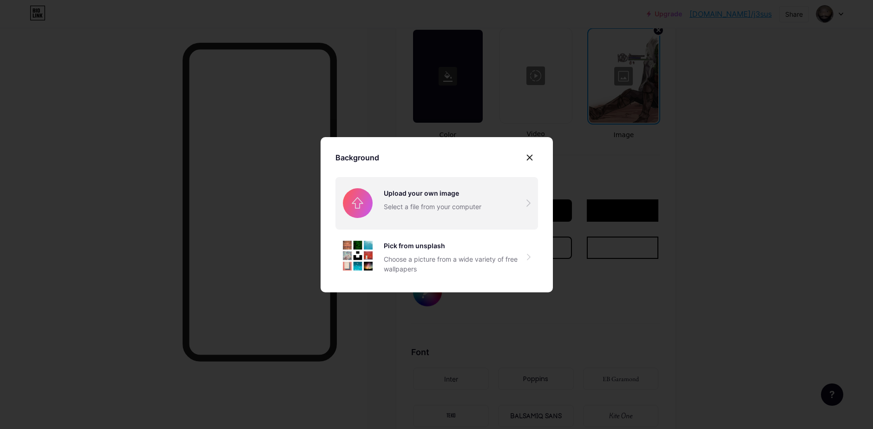
click at [445, 202] on input "file" at bounding box center [437, 203] width 203 height 52
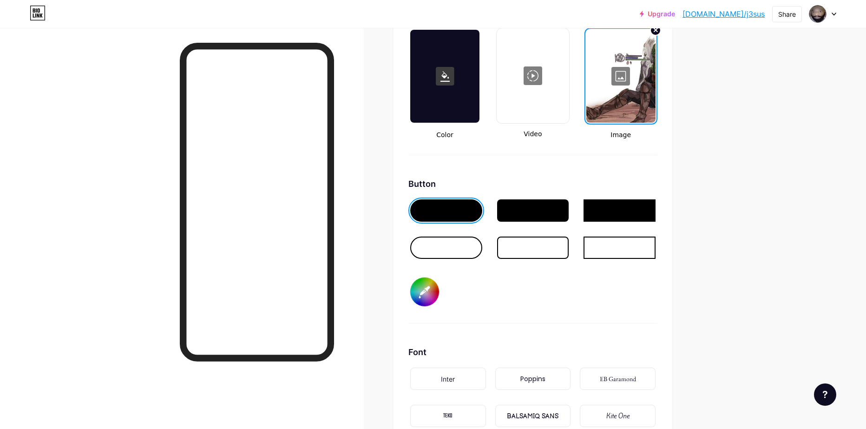
click at [601, 79] on div at bounding box center [621, 76] width 69 height 93
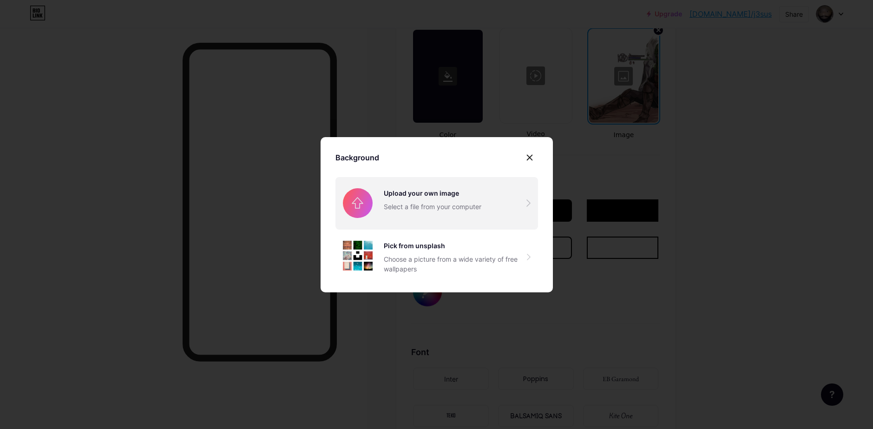
click at [391, 211] on input "file" at bounding box center [437, 203] width 203 height 52
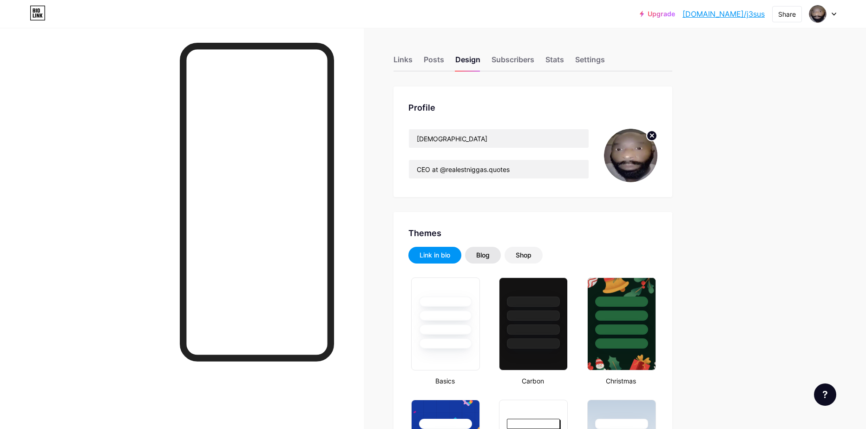
click at [489, 253] on div "Blog" at bounding box center [482, 255] width 13 height 9
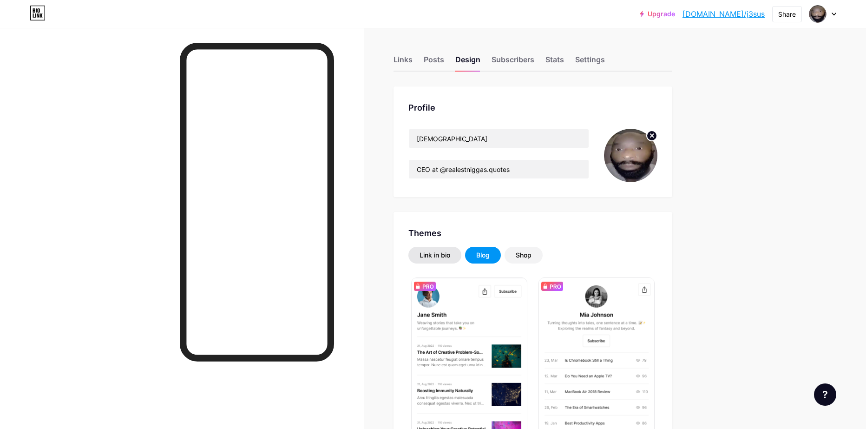
click at [441, 258] on div "Link in bio" at bounding box center [435, 255] width 31 height 9
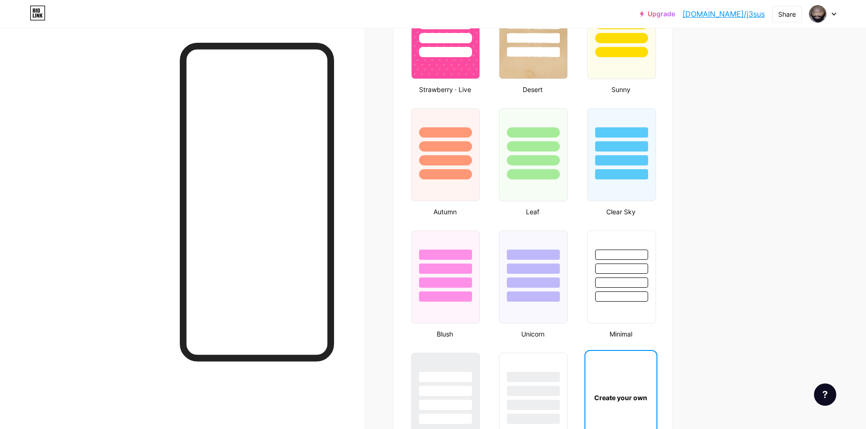
scroll to position [883, 0]
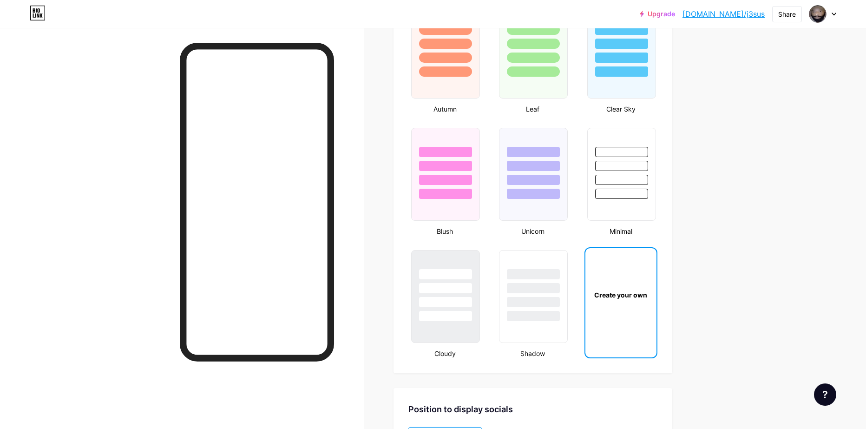
click at [630, 297] on div "Create your own" at bounding box center [621, 295] width 68 height 10
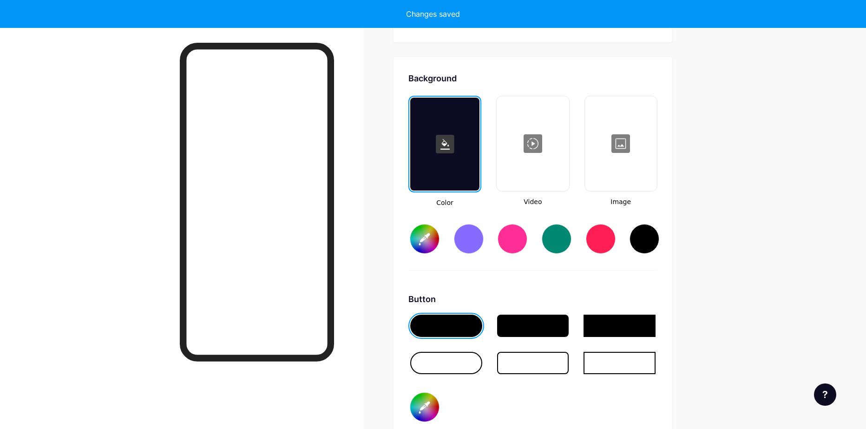
type input "#ffffff"
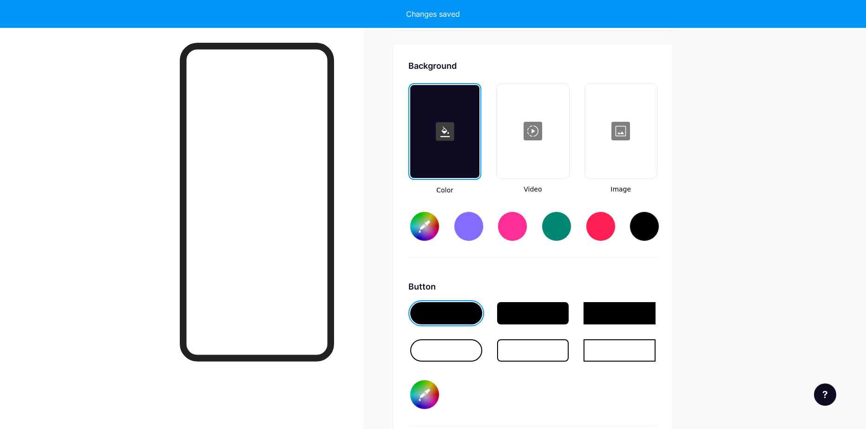
scroll to position [1234, 0]
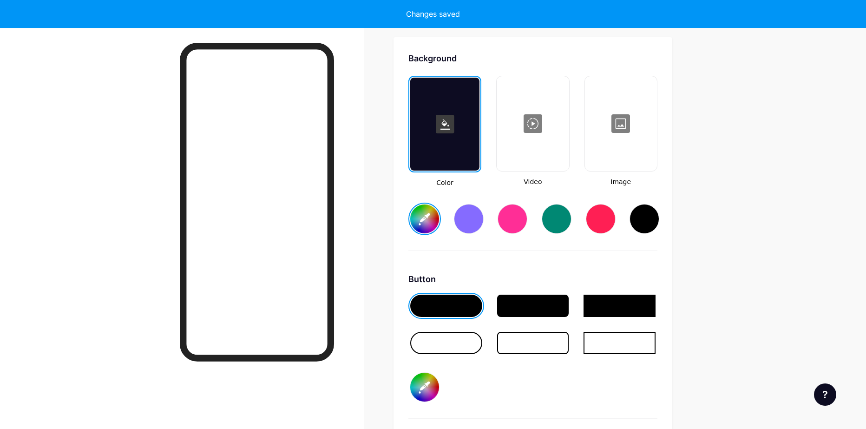
click at [642, 146] on div at bounding box center [621, 123] width 70 height 93
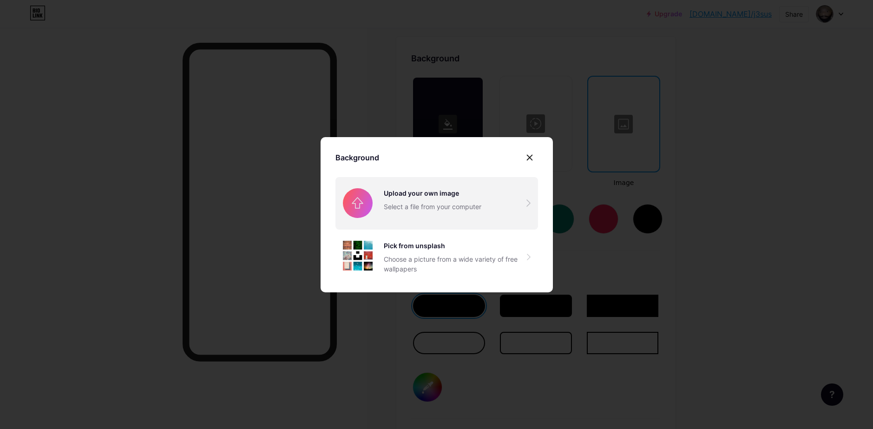
click at [429, 193] on input "file" at bounding box center [437, 203] width 203 height 52
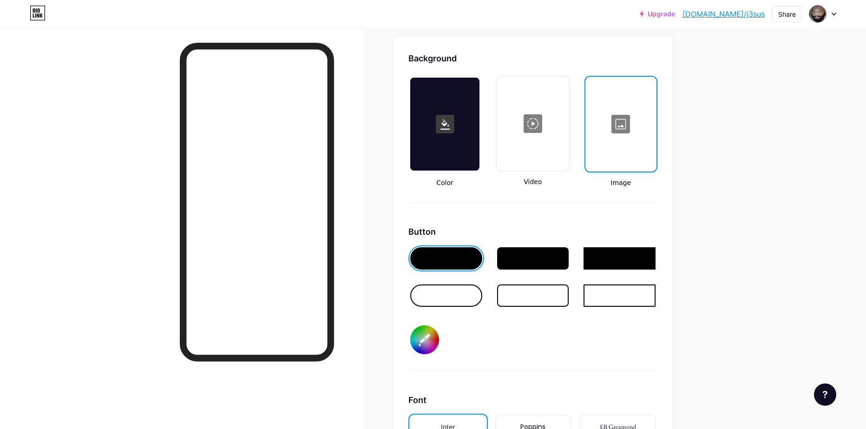
click at [620, 137] on div at bounding box center [621, 124] width 69 height 93
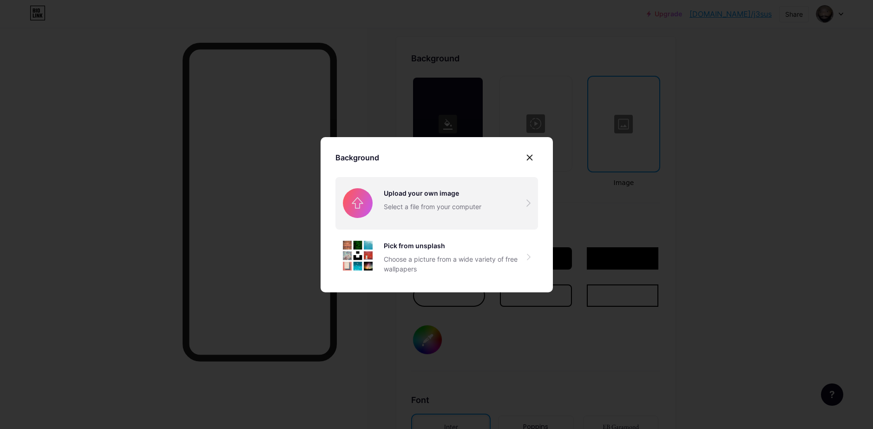
click at [415, 200] on input "file" at bounding box center [437, 203] width 203 height 52
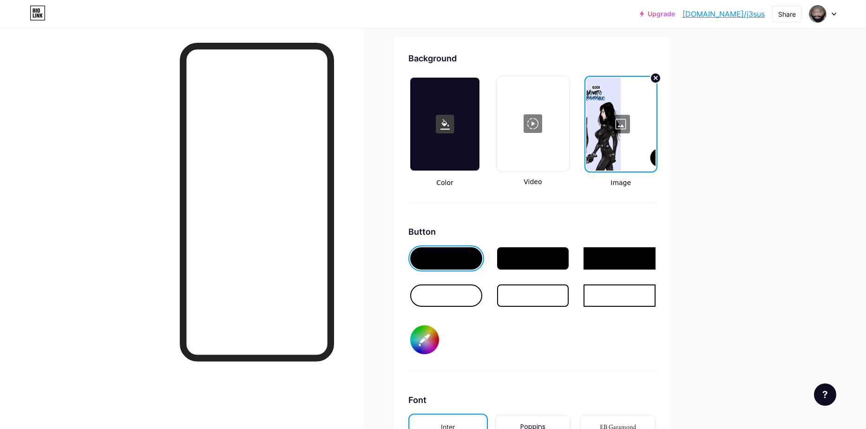
click at [605, 118] on div at bounding box center [621, 124] width 69 height 93
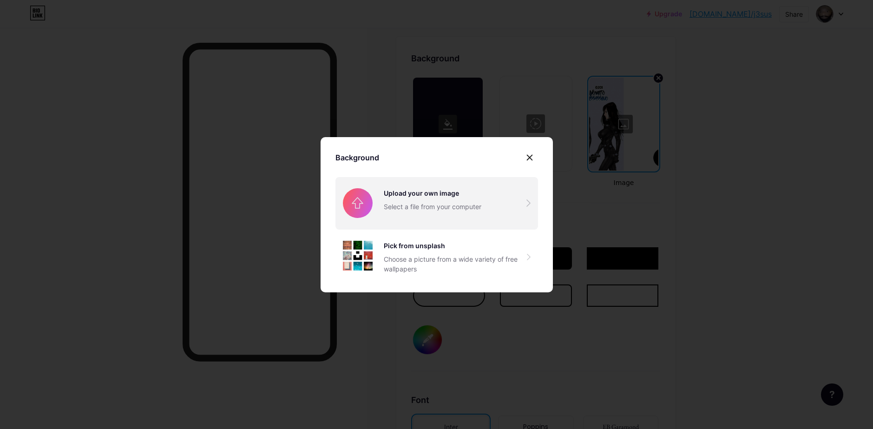
click at [422, 205] on input "file" at bounding box center [437, 203] width 203 height 52
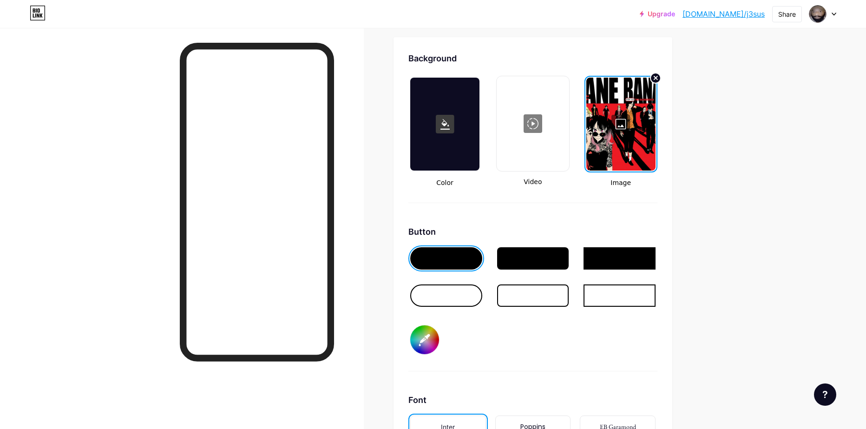
click at [627, 111] on div at bounding box center [621, 124] width 69 height 93
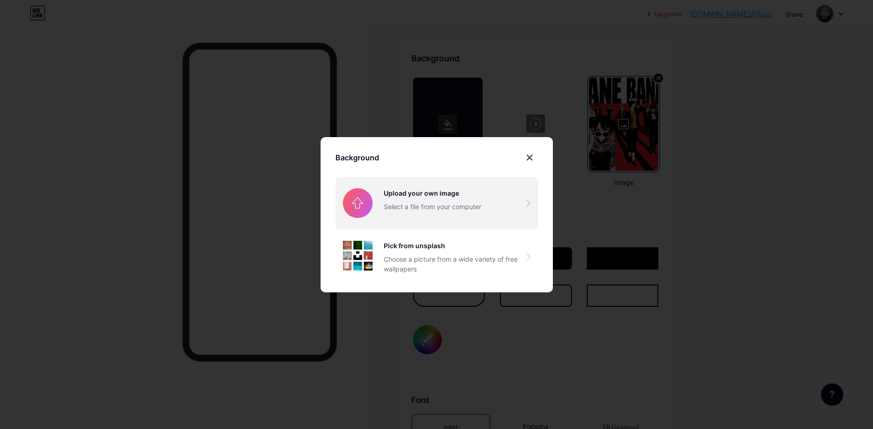
click at [396, 201] on input "file" at bounding box center [437, 203] width 203 height 52
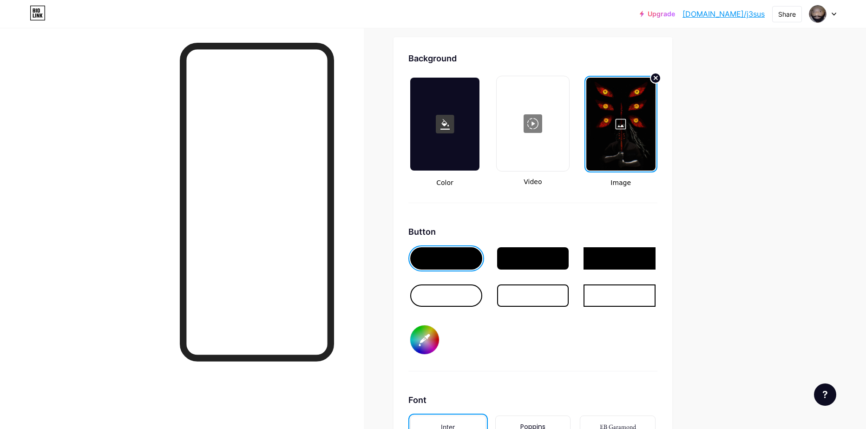
click at [637, 126] on div at bounding box center [621, 124] width 69 height 93
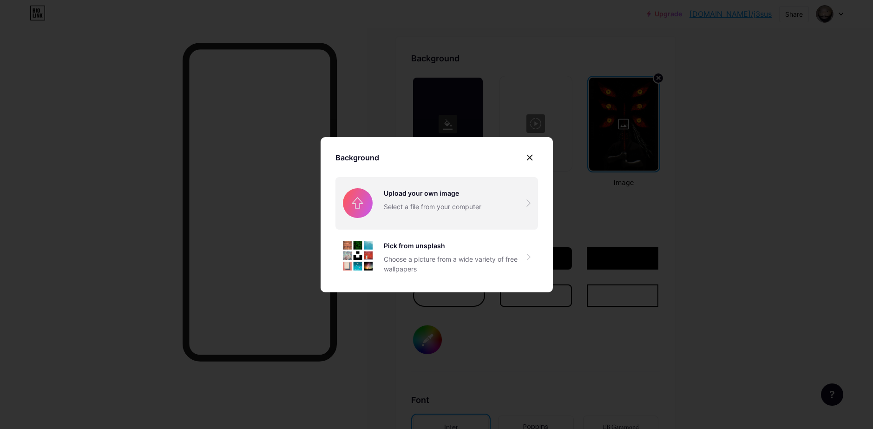
click at [392, 197] on input "file" at bounding box center [437, 203] width 203 height 52
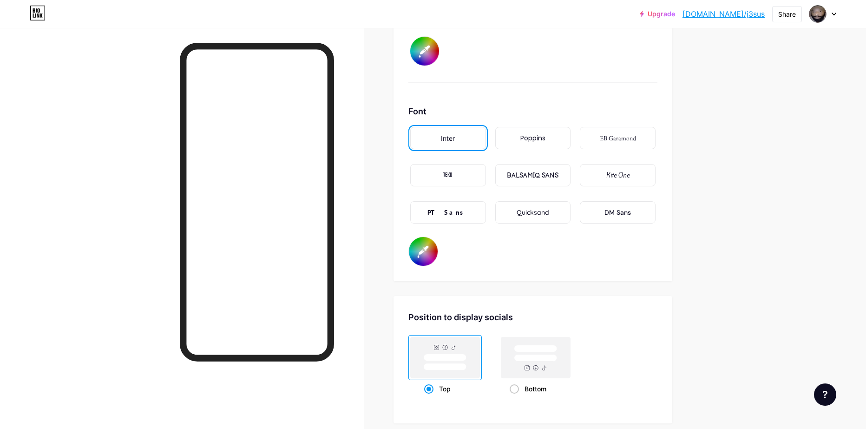
scroll to position [1513, 0]
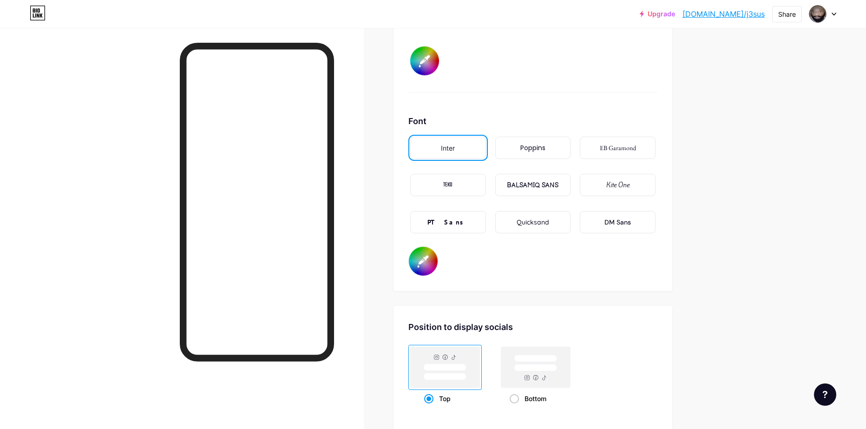
click at [557, 223] on div "Quicksand" at bounding box center [533, 222] width 76 height 22
click at [615, 220] on div "DM Sans" at bounding box center [618, 223] width 26 height 10
click at [609, 187] on div "Kite One" at bounding box center [618, 185] width 23 height 10
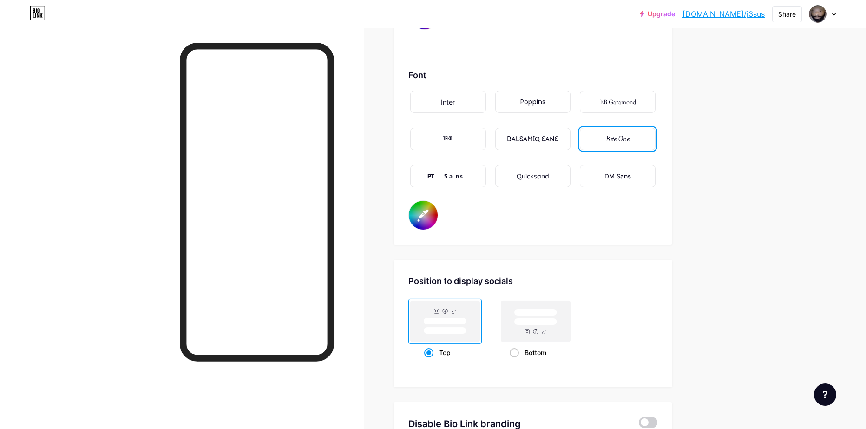
scroll to position [1559, 0]
click at [597, 106] on div "EB Garamond" at bounding box center [618, 101] width 76 height 22
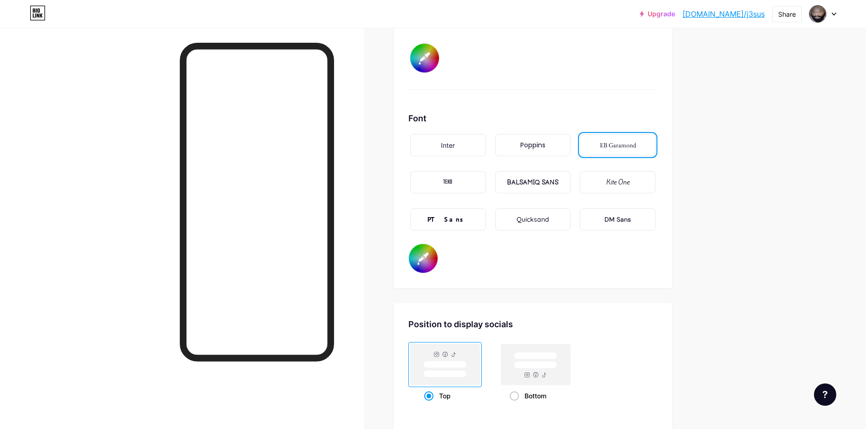
scroll to position [1514, 0]
click at [427, 256] on input "#000000" at bounding box center [423, 259] width 29 height 29
click at [419, 262] on input "#000000" at bounding box center [423, 259] width 29 height 29
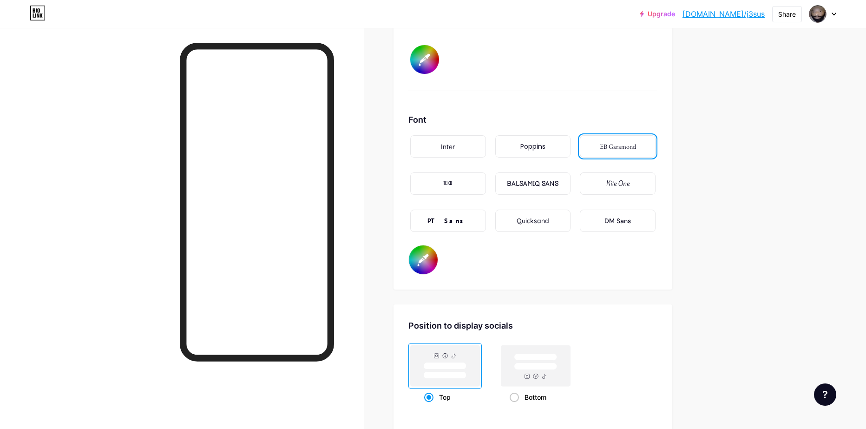
click at [429, 265] on input "#000000" at bounding box center [423, 259] width 29 height 29
type input "#bfabab"
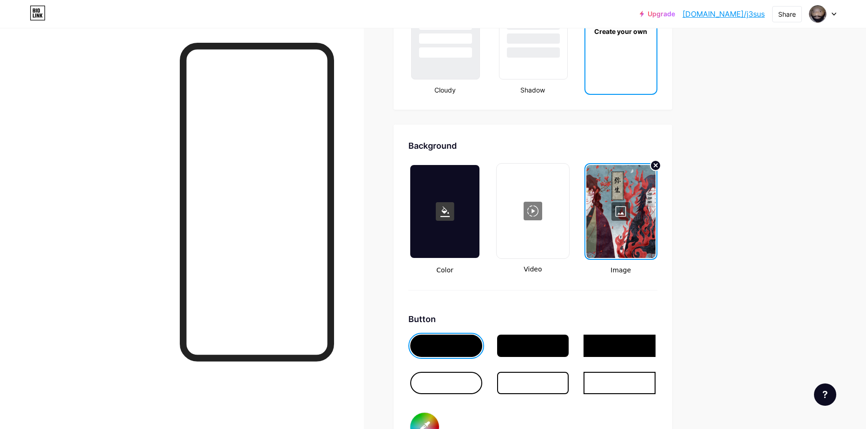
scroll to position [1142, 0]
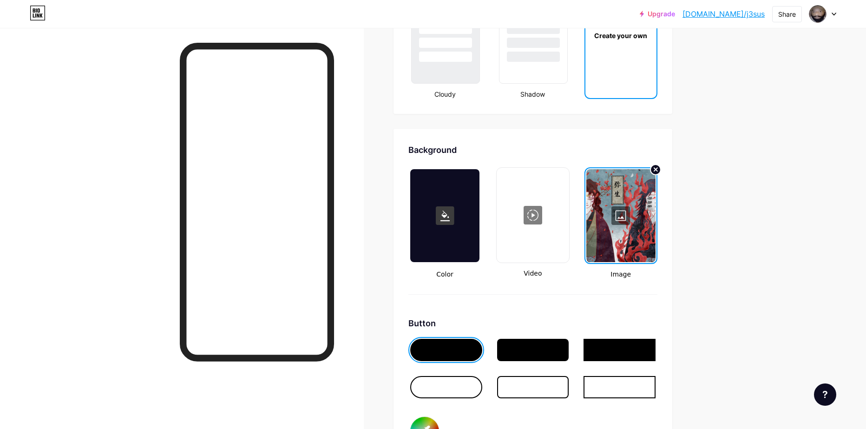
click at [621, 213] on div at bounding box center [621, 215] width 69 height 93
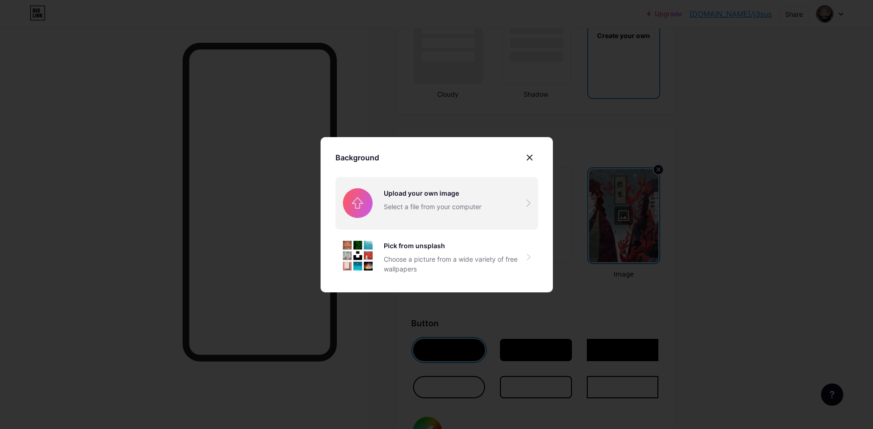
click at [441, 203] on input "file" at bounding box center [437, 203] width 203 height 52
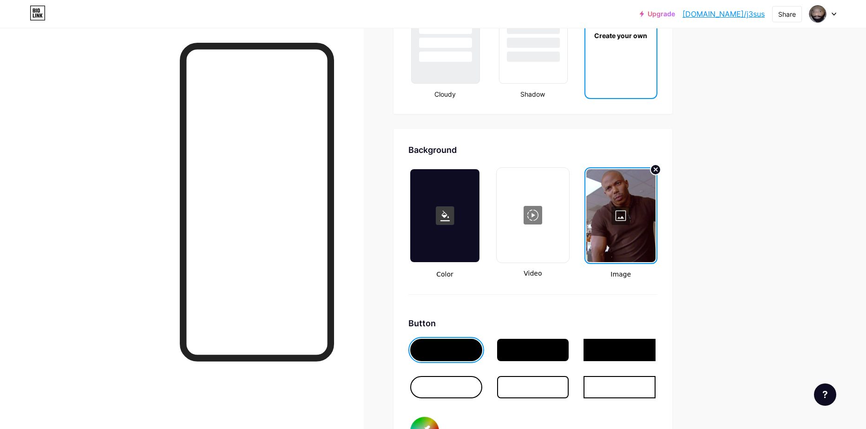
click at [622, 220] on div at bounding box center [621, 215] width 69 height 93
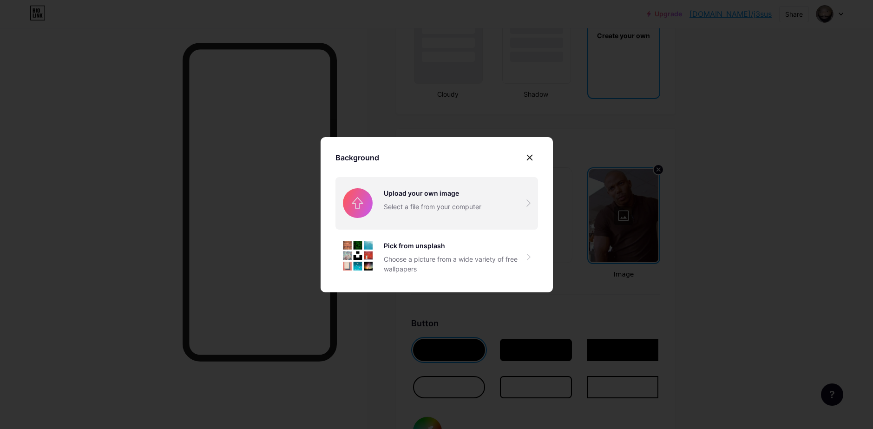
click at [455, 188] on input "file" at bounding box center [437, 203] width 203 height 52
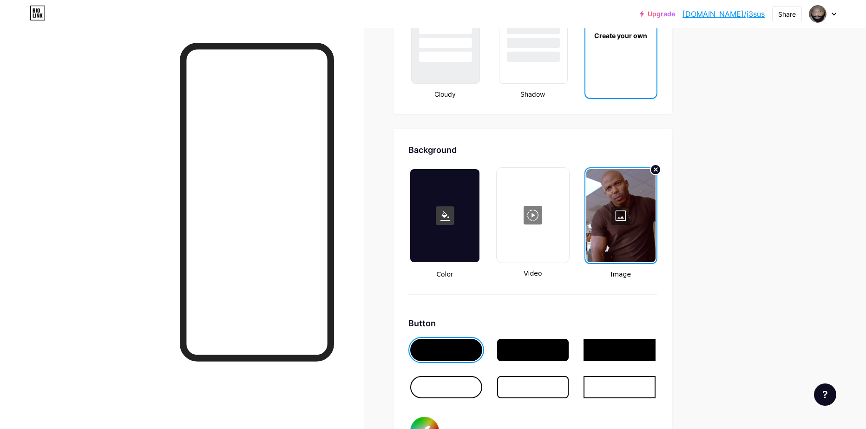
click at [636, 222] on div at bounding box center [621, 215] width 69 height 93
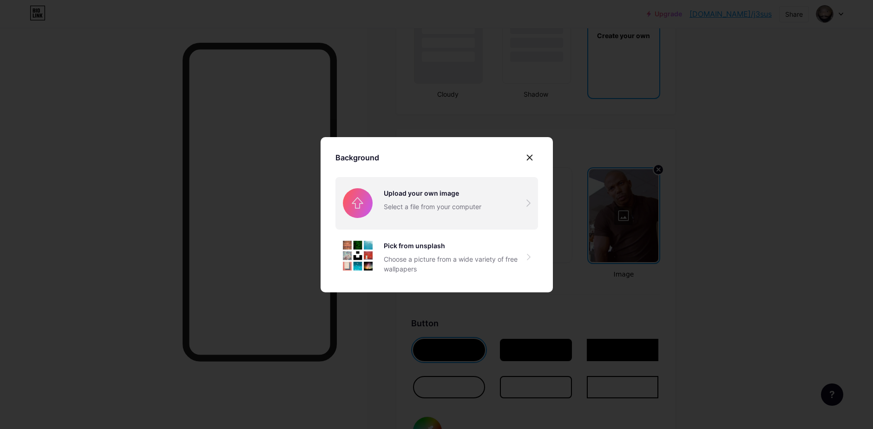
click at [413, 190] on input "file" at bounding box center [437, 203] width 203 height 52
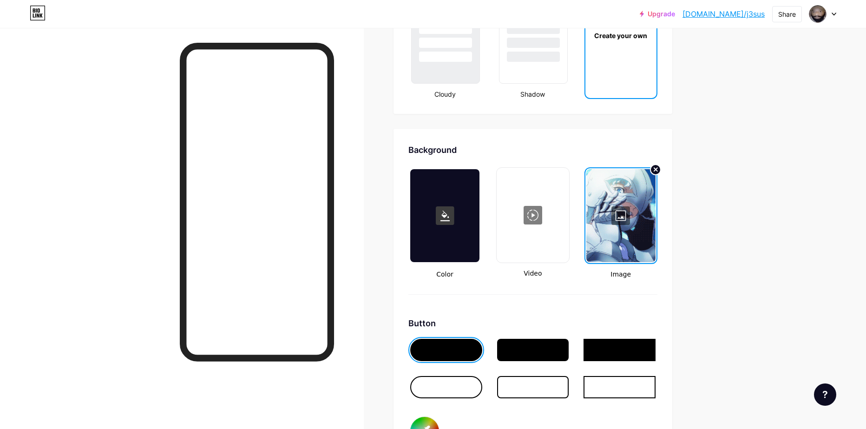
click at [637, 206] on div at bounding box center [621, 215] width 69 height 93
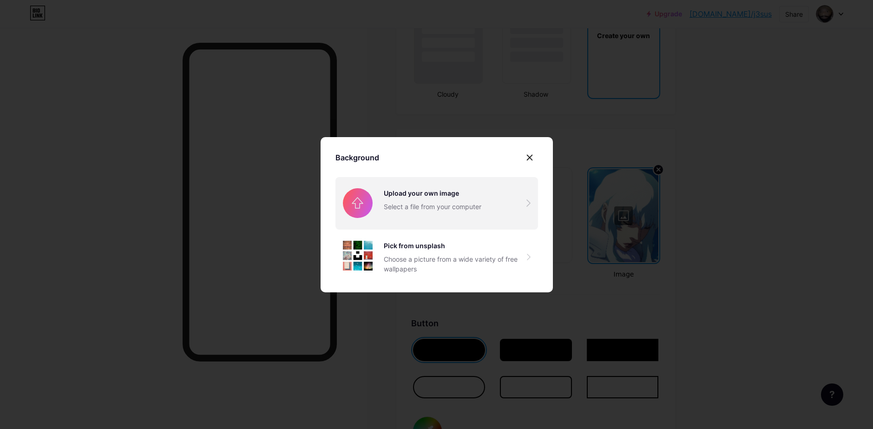
click at [431, 203] on input "file" at bounding box center [437, 203] width 203 height 52
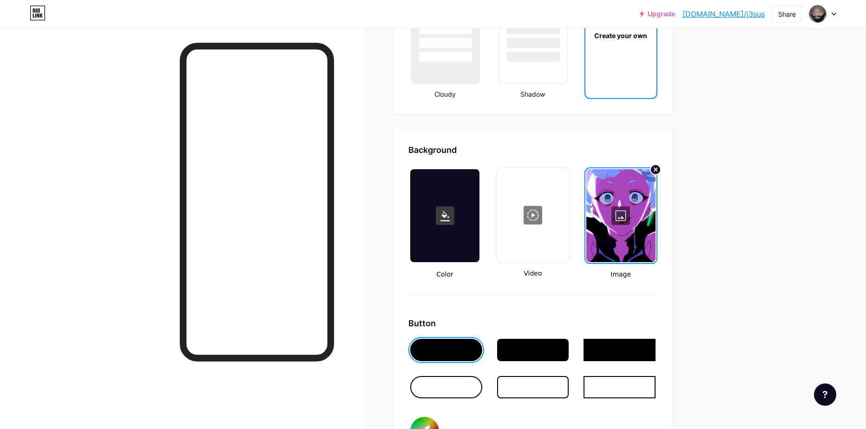
click at [600, 219] on div at bounding box center [621, 215] width 69 height 93
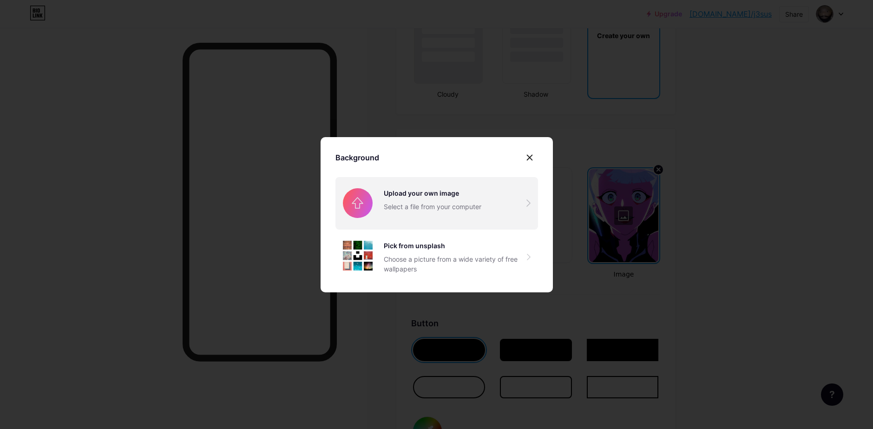
click at [451, 199] on input "file" at bounding box center [437, 203] width 203 height 52
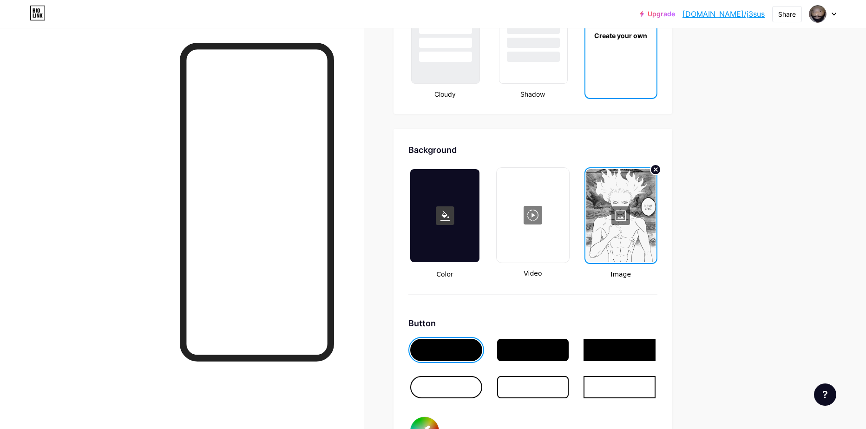
click at [623, 223] on div at bounding box center [621, 215] width 69 height 93
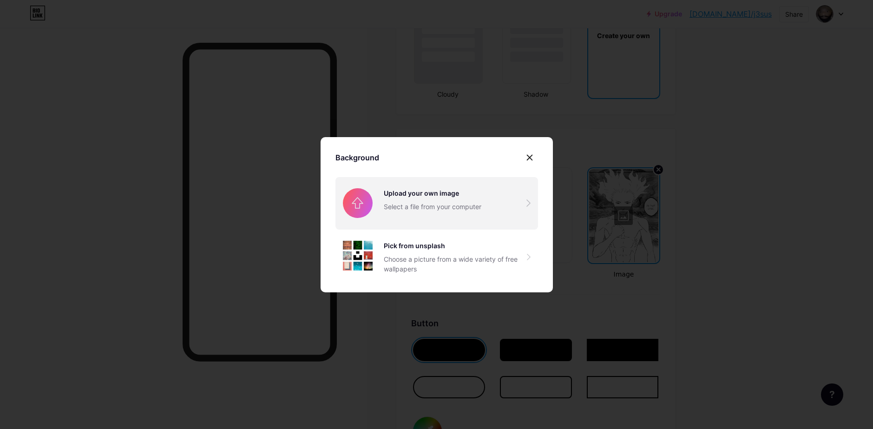
click at [433, 195] on input "file" at bounding box center [437, 203] width 203 height 52
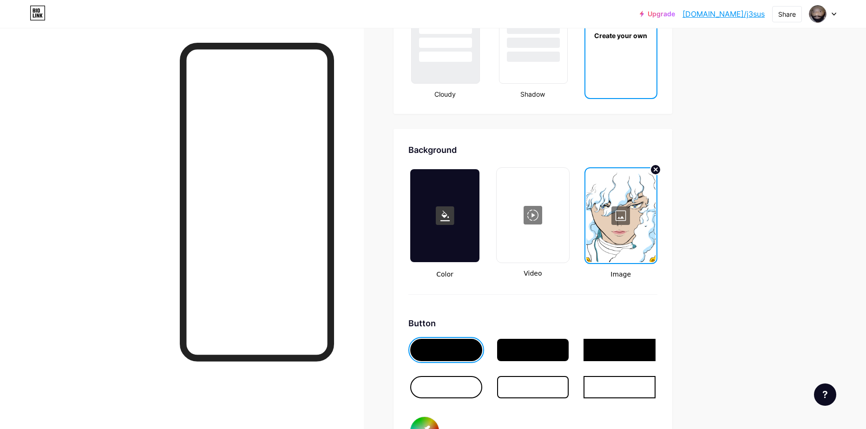
click at [629, 217] on div at bounding box center [621, 215] width 69 height 93
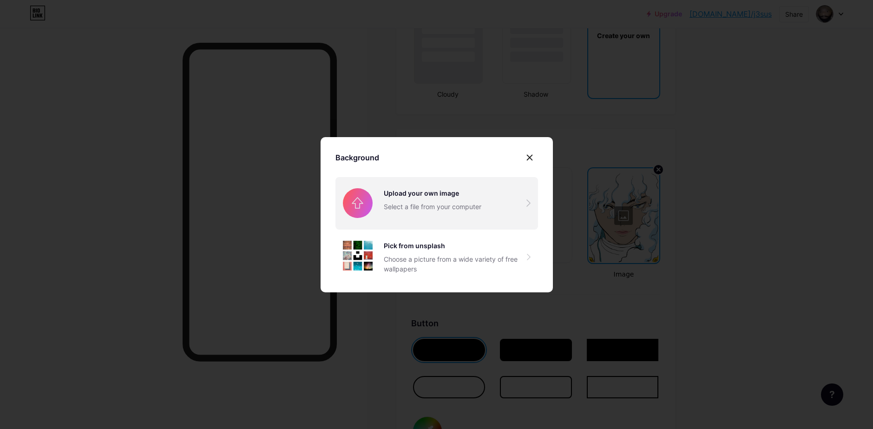
click at [437, 193] on input "file" at bounding box center [437, 203] width 203 height 52
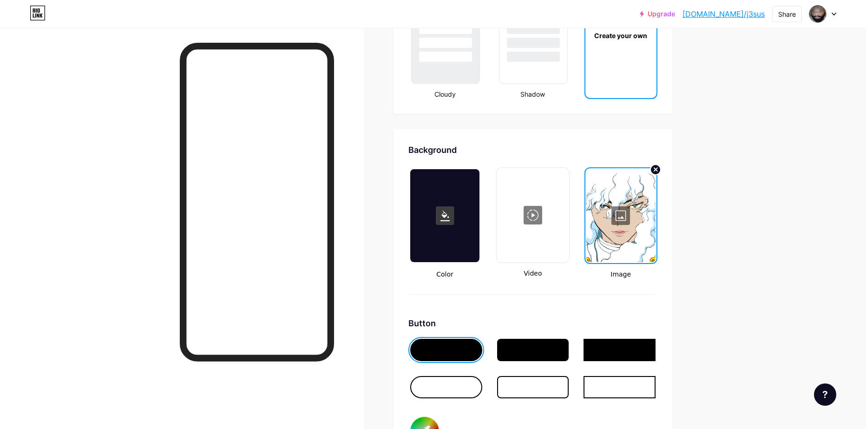
click at [613, 218] on div at bounding box center [621, 215] width 69 height 93
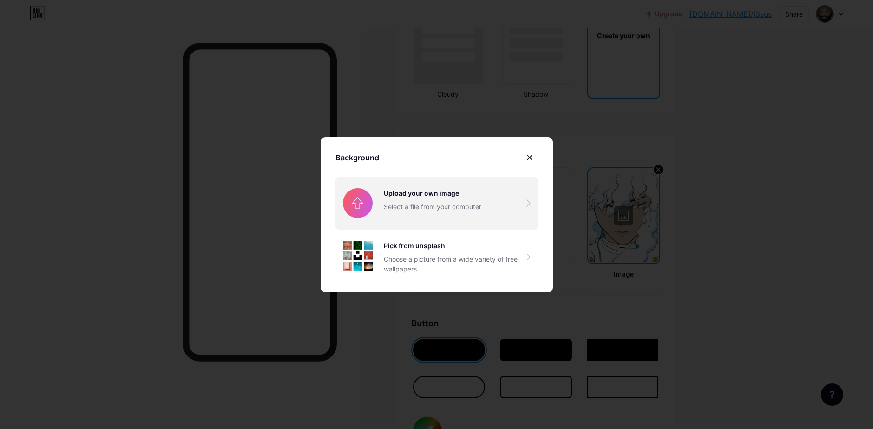
click at [409, 190] on input "file" at bounding box center [437, 203] width 203 height 52
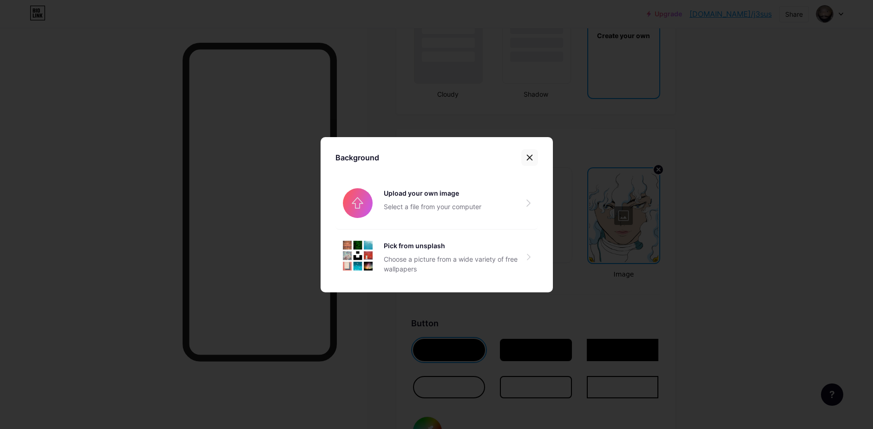
click at [537, 153] on div at bounding box center [529, 157] width 17 height 17
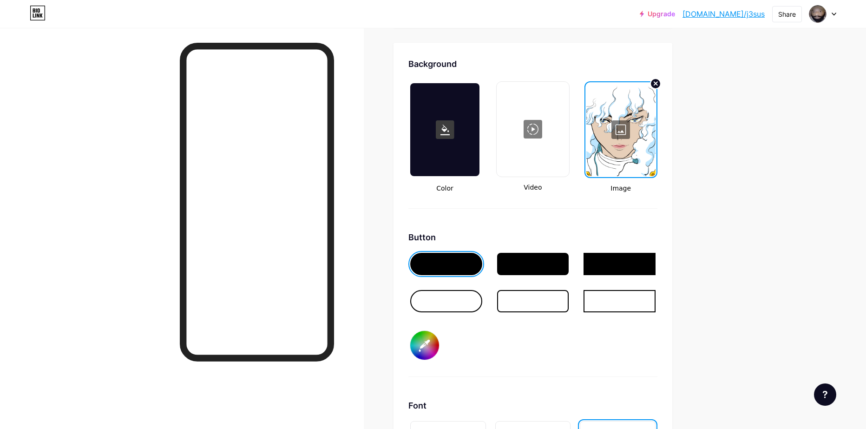
scroll to position [1235, 0]
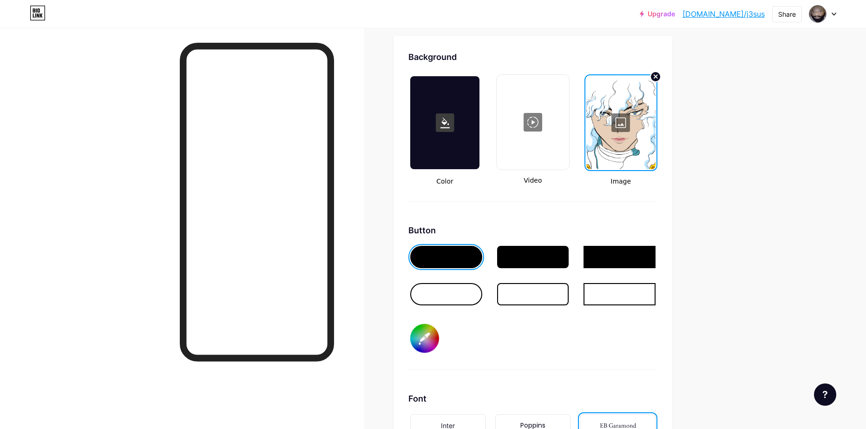
click at [472, 300] on div at bounding box center [446, 294] width 72 height 22
